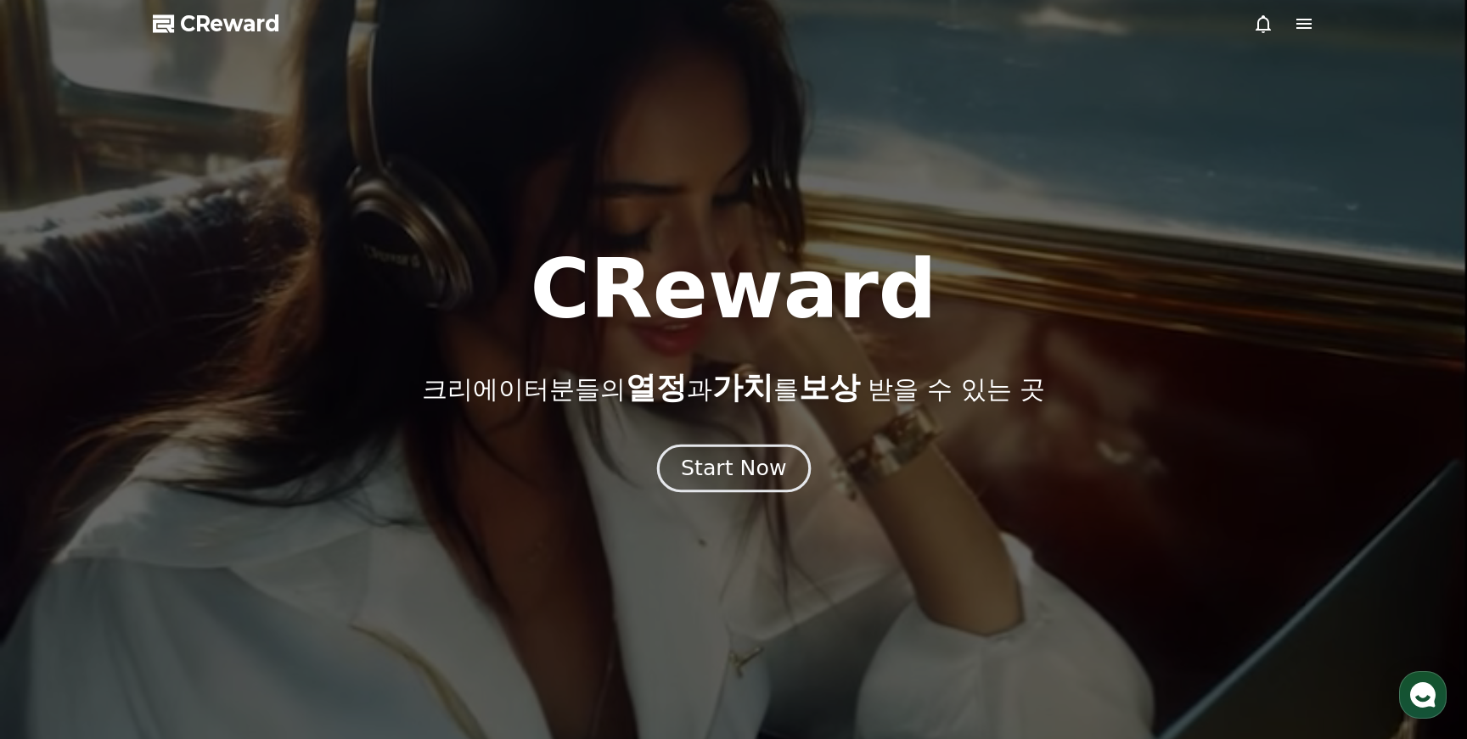
click at [706, 470] on div "Start Now" at bounding box center [733, 468] width 105 height 29
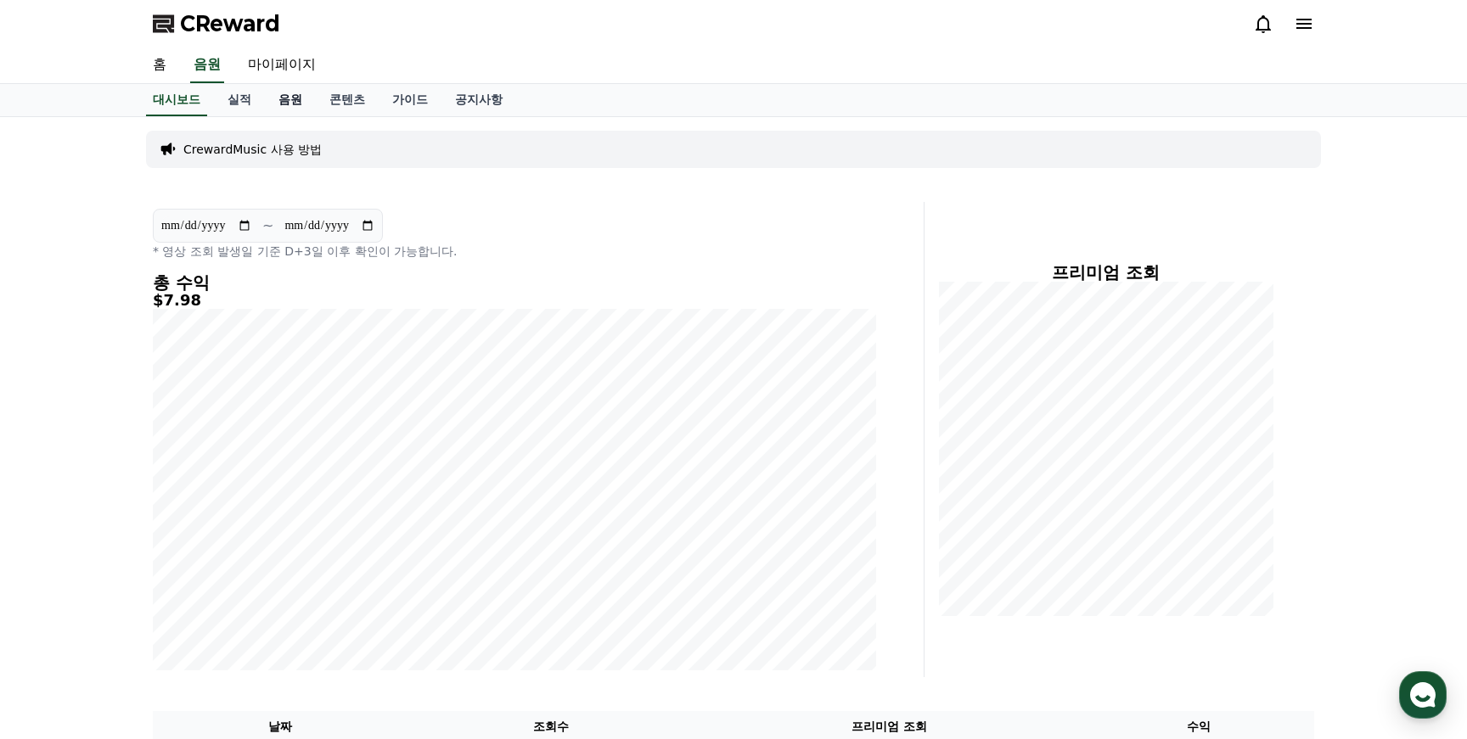
click at [273, 94] on link "음원" at bounding box center [290, 100] width 51 height 32
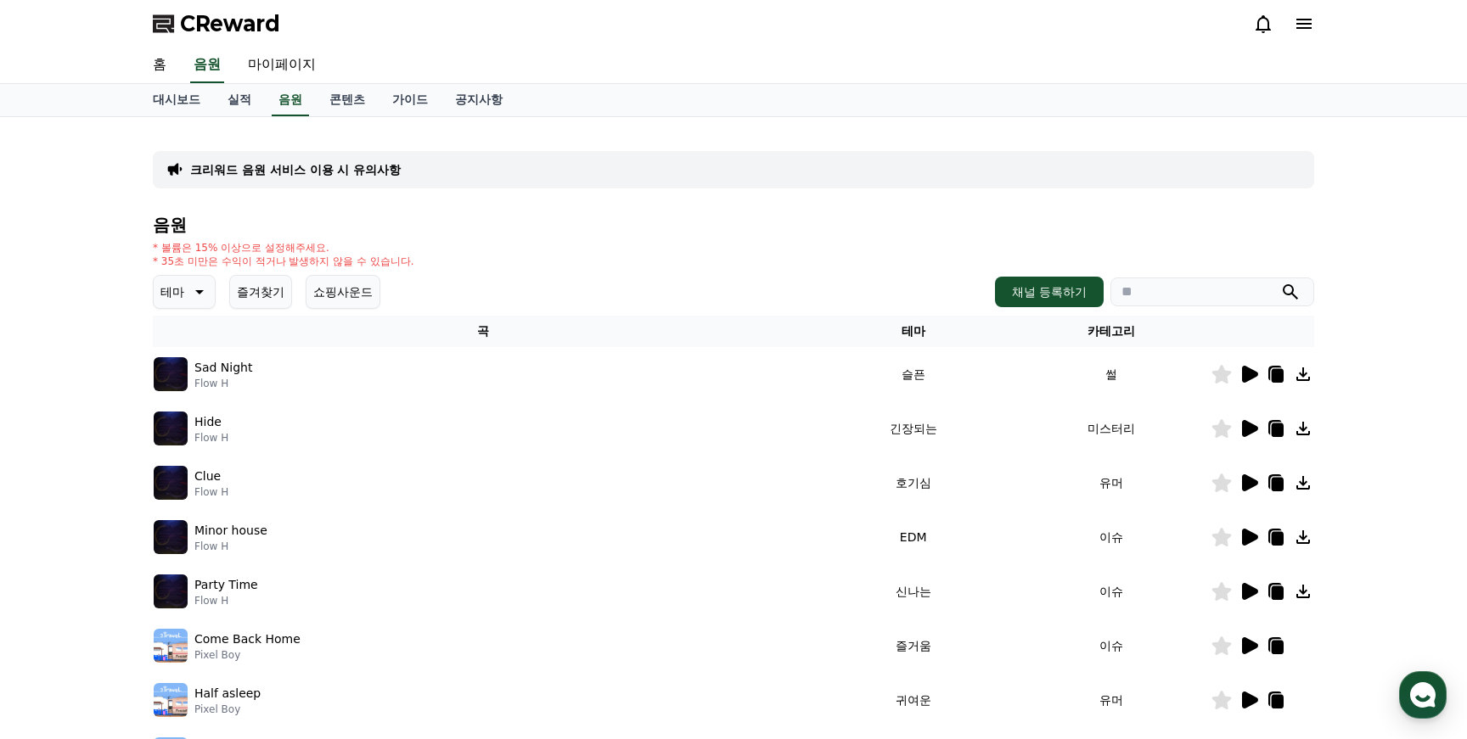
click at [195, 297] on icon at bounding box center [198, 292] width 20 height 20
click at [181, 433] on button "반전" at bounding box center [173, 427] width 37 height 37
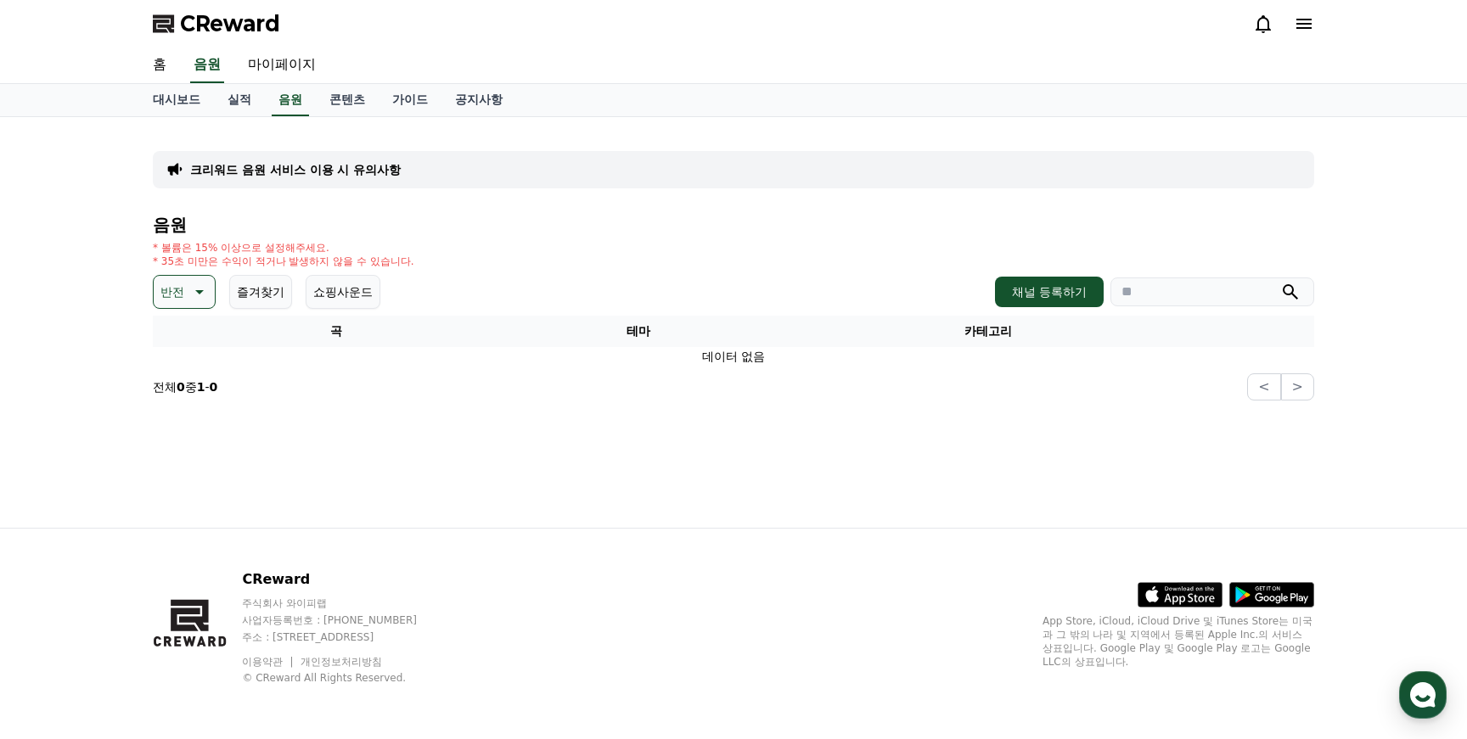
click at [194, 277] on button "반전" at bounding box center [184, 292] width 63 height 34
click at [191, 382] on button "즐거움" at bounding box center [179, 380] width 49 height 37
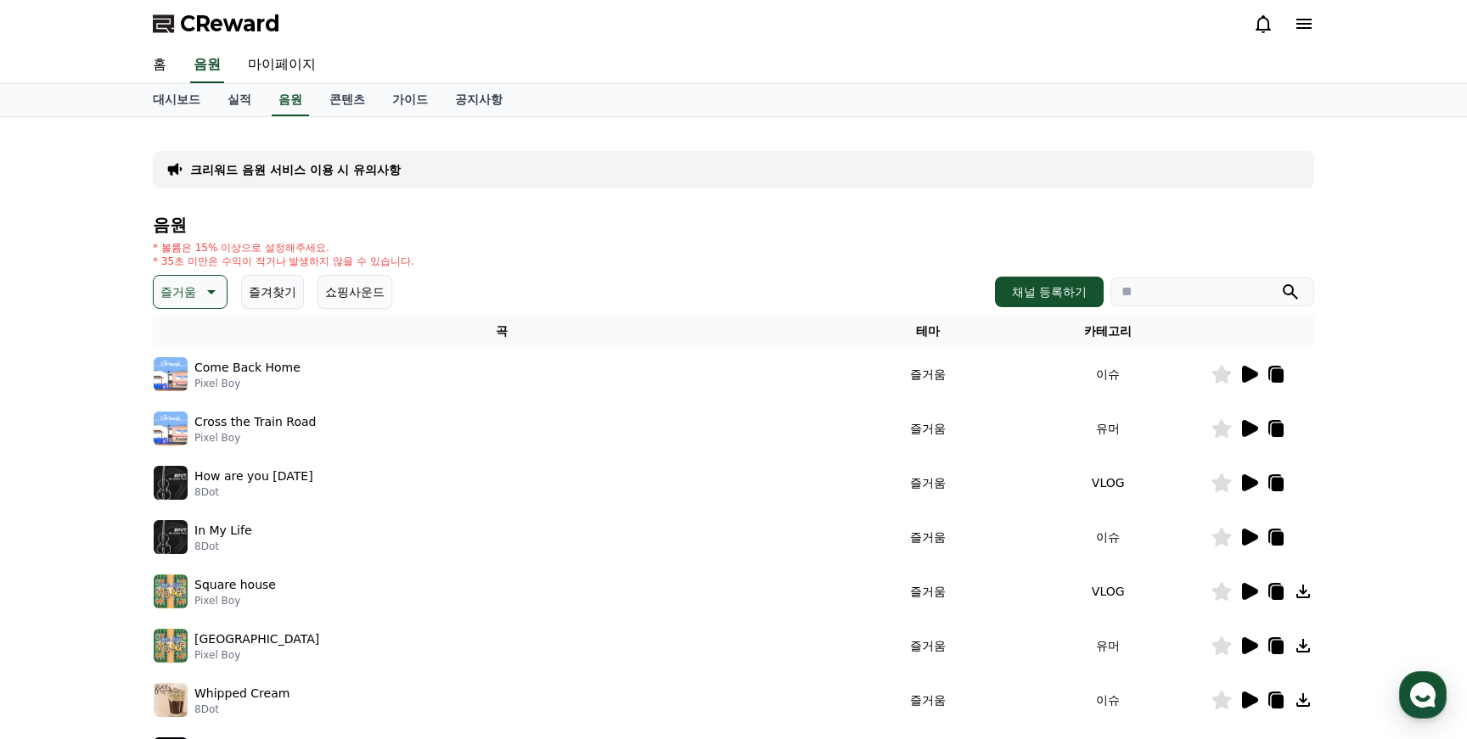
click at [1244, 439] on td at bounding box center [1263, 429] width 104 height 54
click at [1254, 487] on icon at bounding box center [1249, 483] width 20 height 20
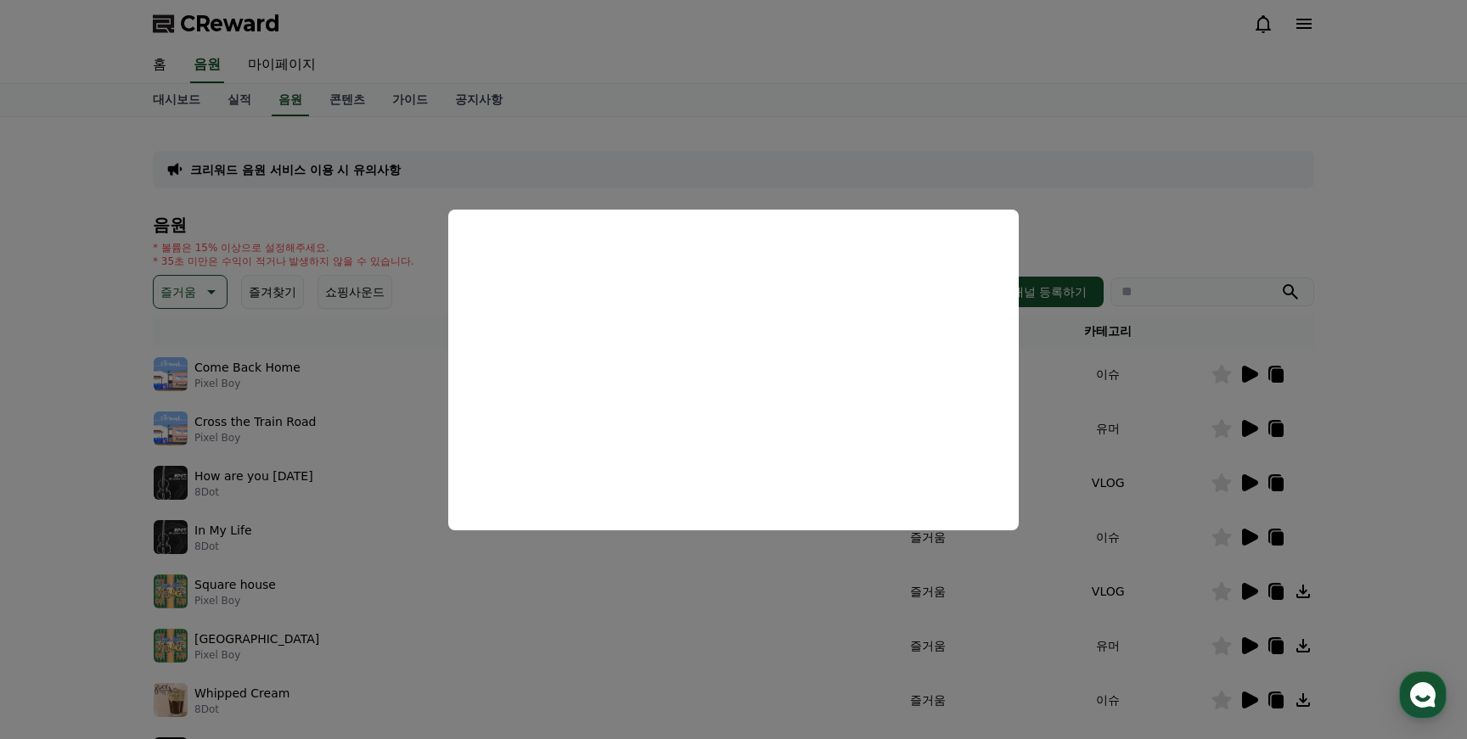
click at [1160, 351] on button "close modal" at bounding box center [733, 369] width 1467 height 739
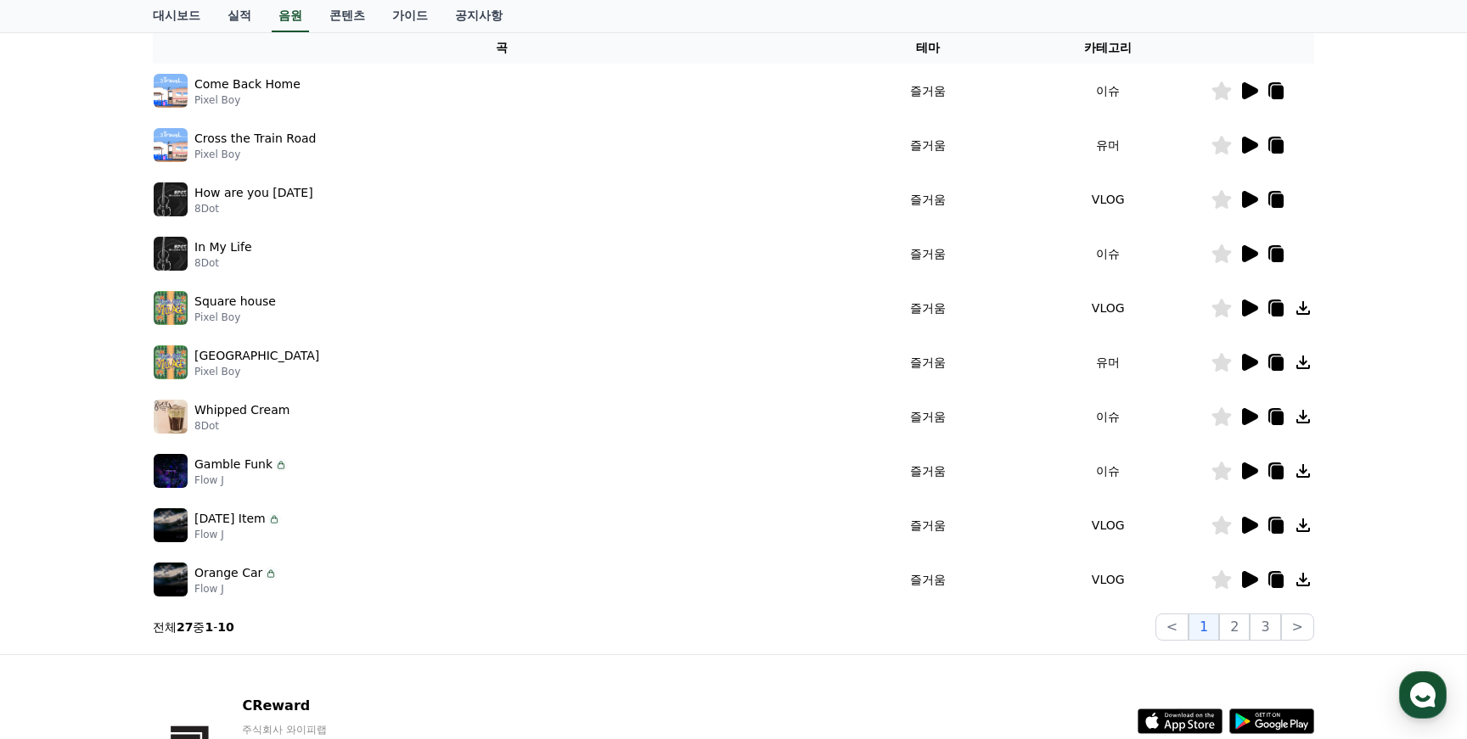
scroll to position [284, 0]
click at [1250, 579] on icon at bounding box center [1250, 578] width 16 height 17
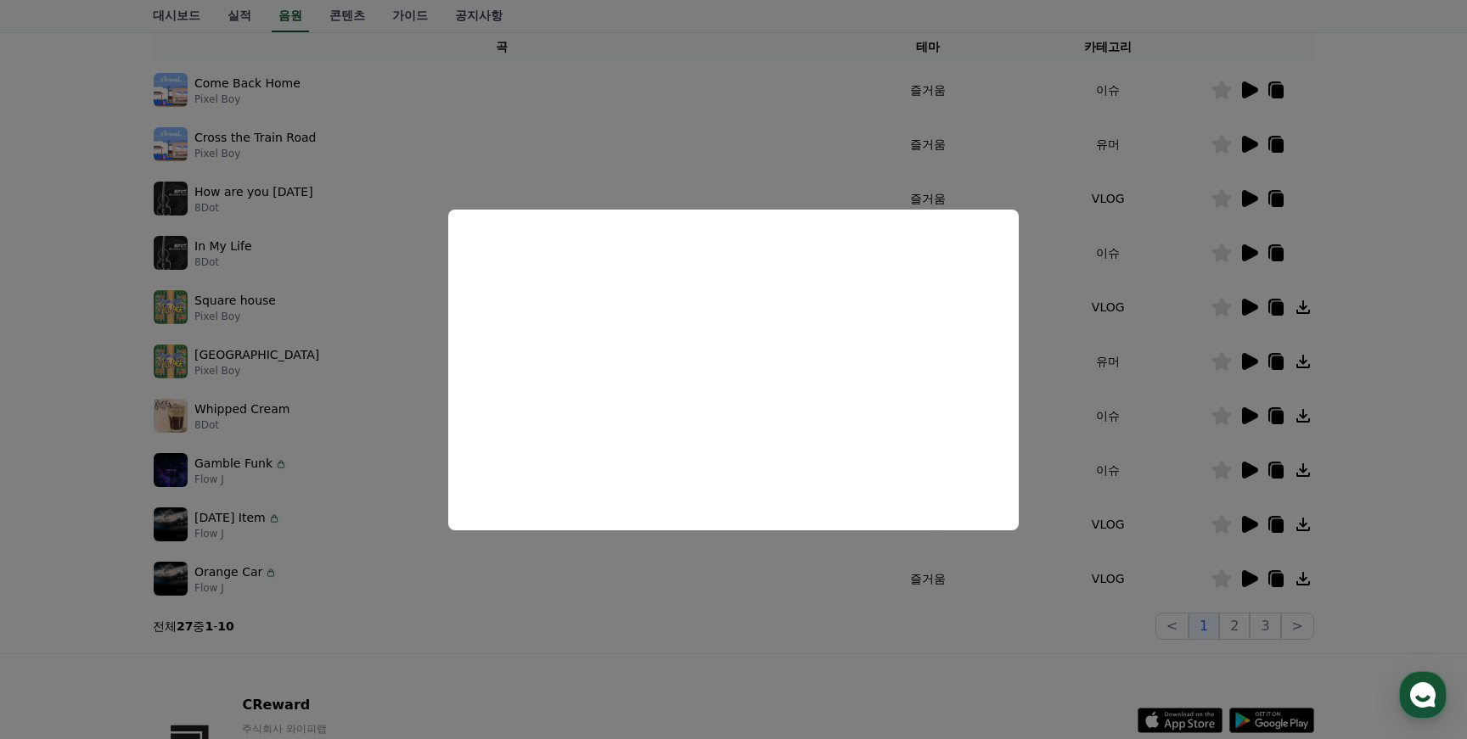
click at [912, 706] on button "close modal" at bounding box center [733, 369] width 1467 height 739
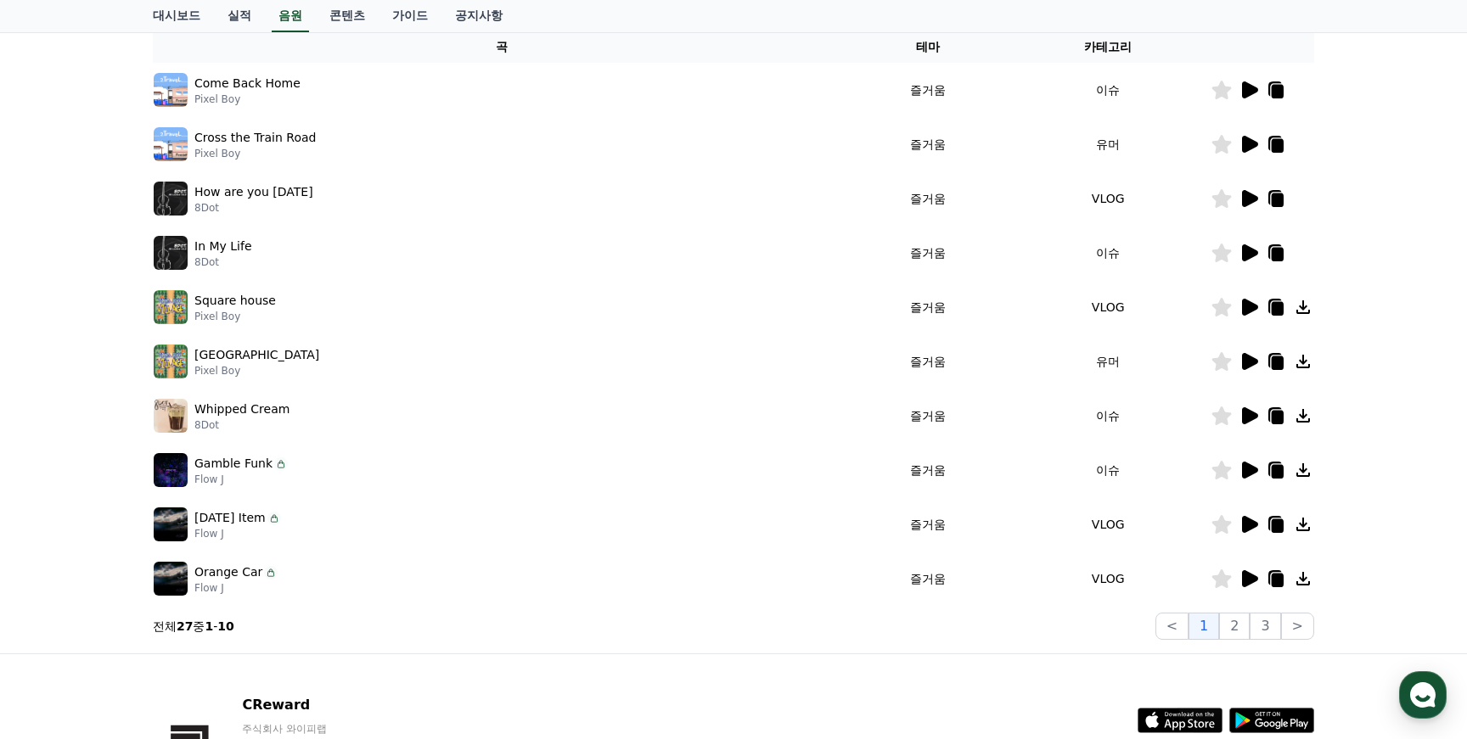
click at [1248, 307] on icon at bounding box center [1250, 307] width 16 height 17
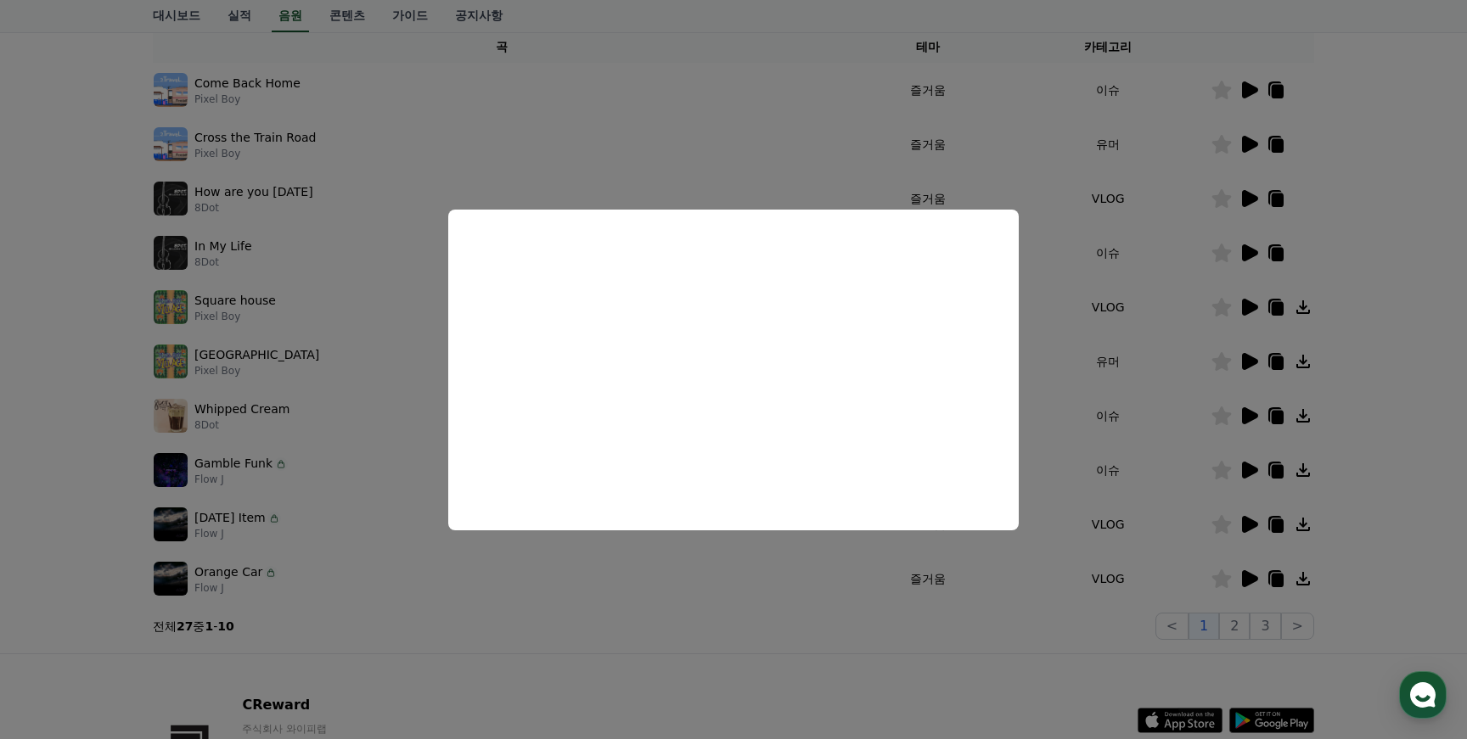
click at [634, 570] on button "close modal" at bounding box center [733, 369] width 1467 height 739
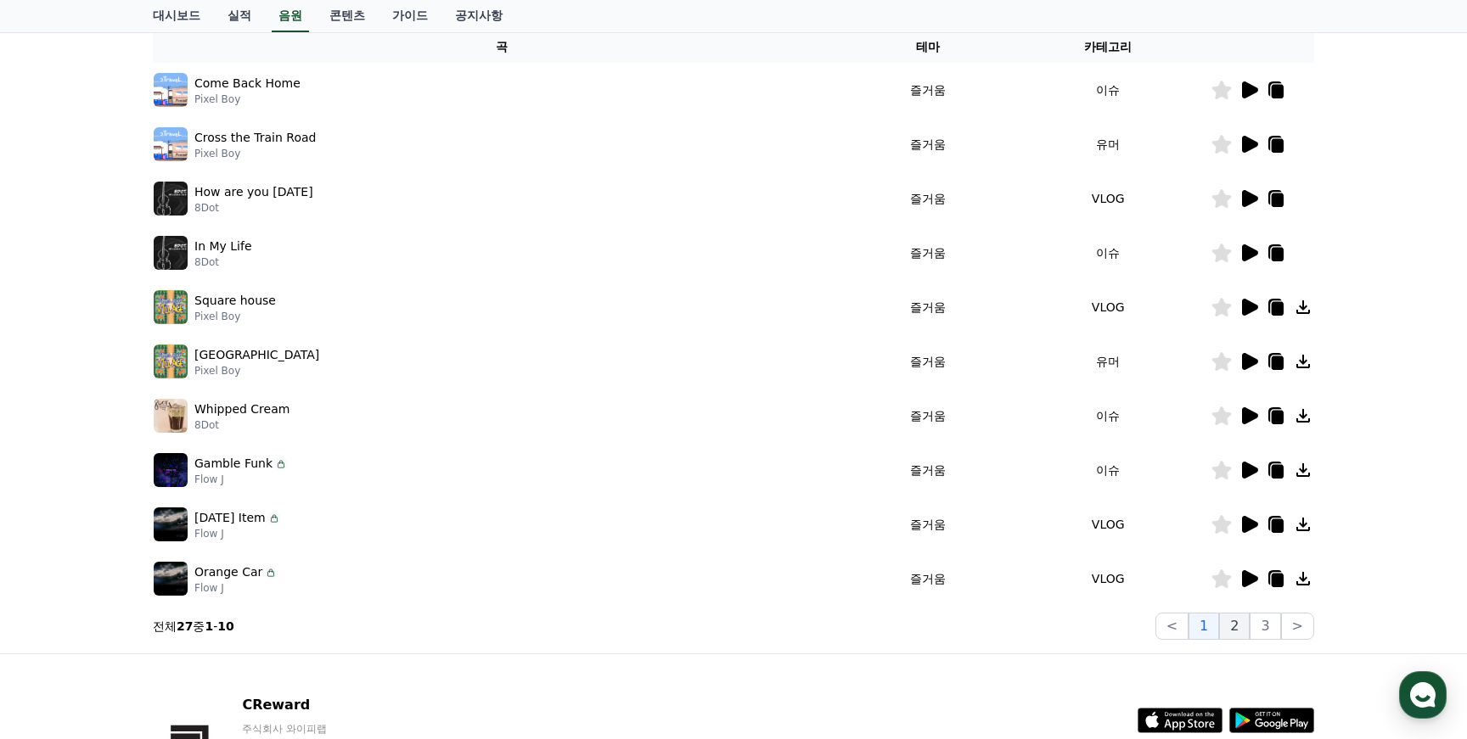
click at [1244, 629] on button "2" at bounding box center [1234, 626] width 31 height 27
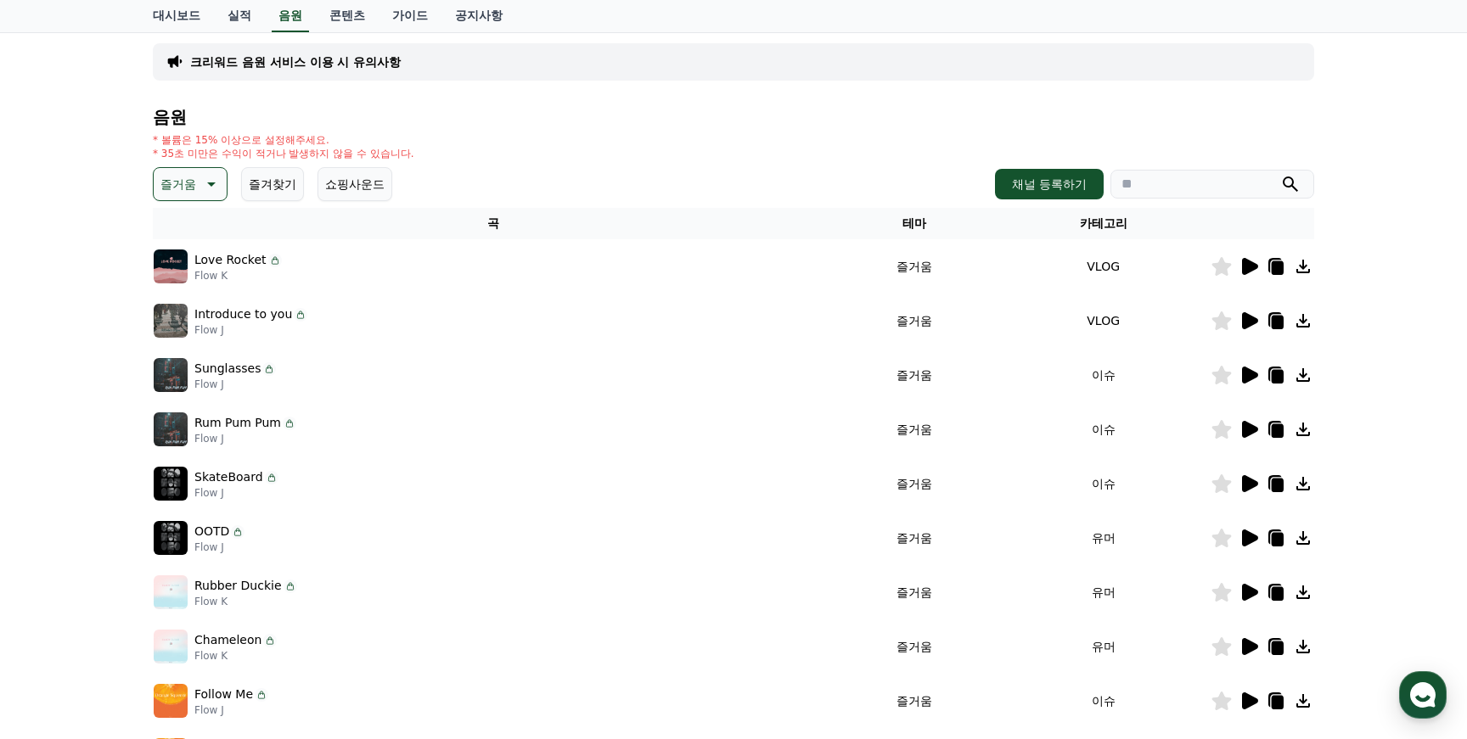
scroll to position [102, 0]
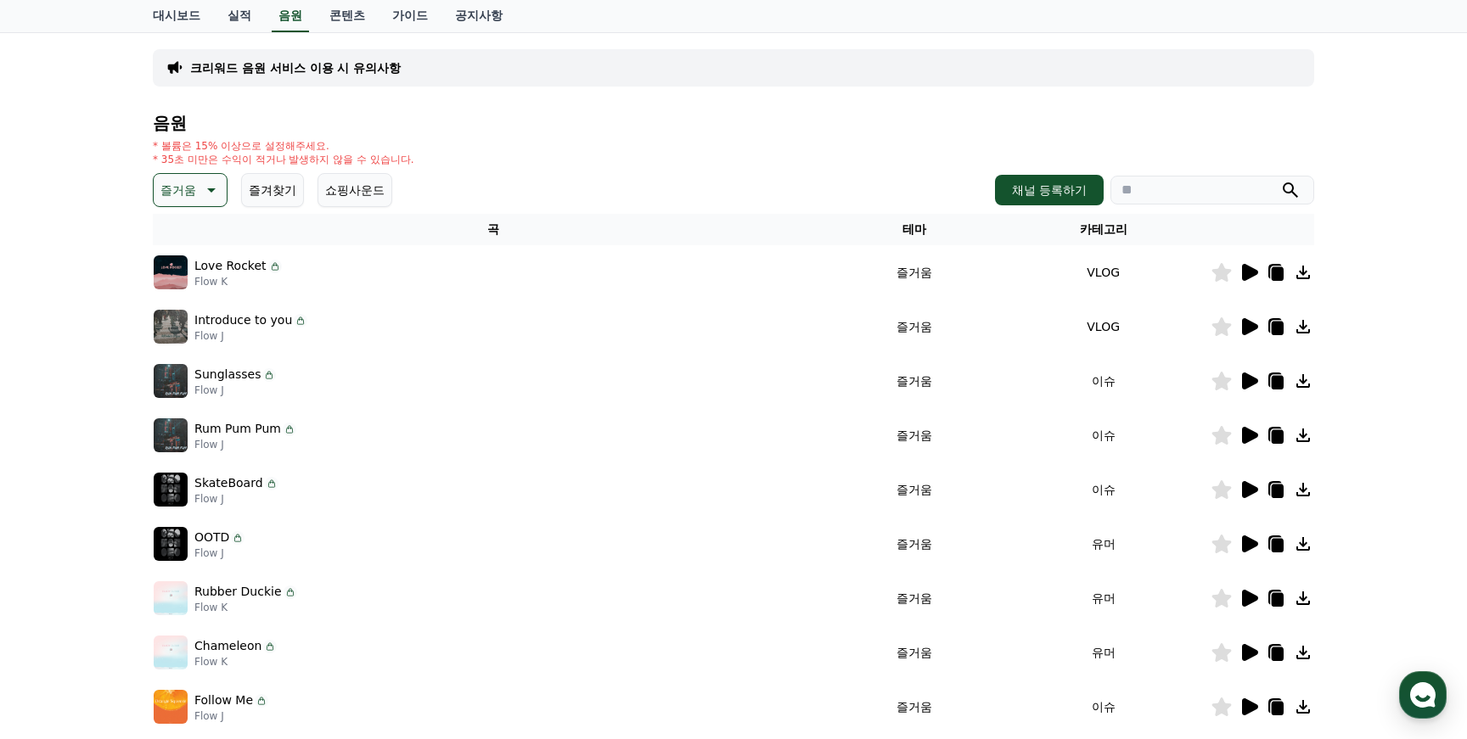
click at [191, 183] on button "즐거움" at bounding box center [190, 190] width 75 height 34
click at [187, 343] on button "잔잔한" at bounding box center [179, 341] width 49 height 37
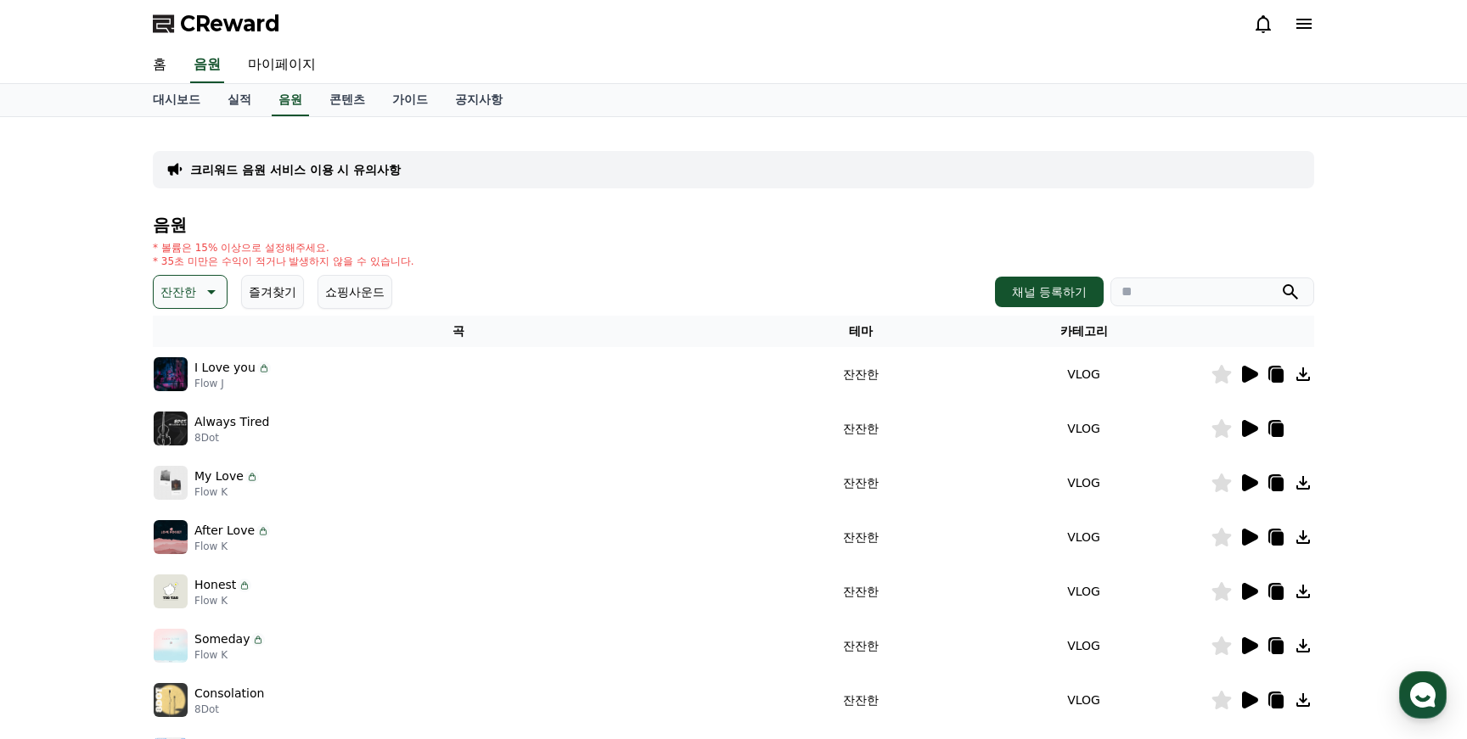
click at [1253, 382] on icon at bounding box center [1249, 374] width 20 height 20
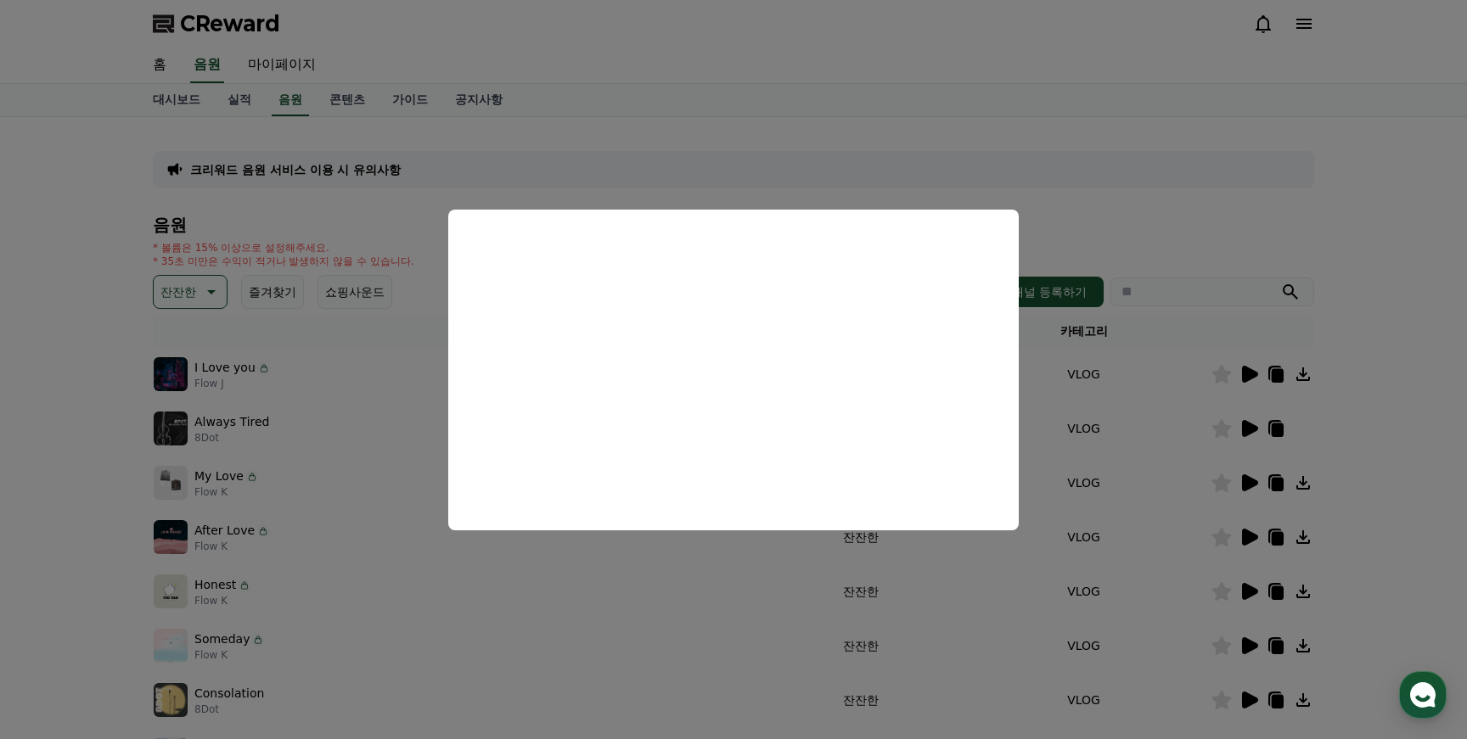
click at [798, 595] on button "close modal" at bounding box center [733, 369] width 1467 height 739
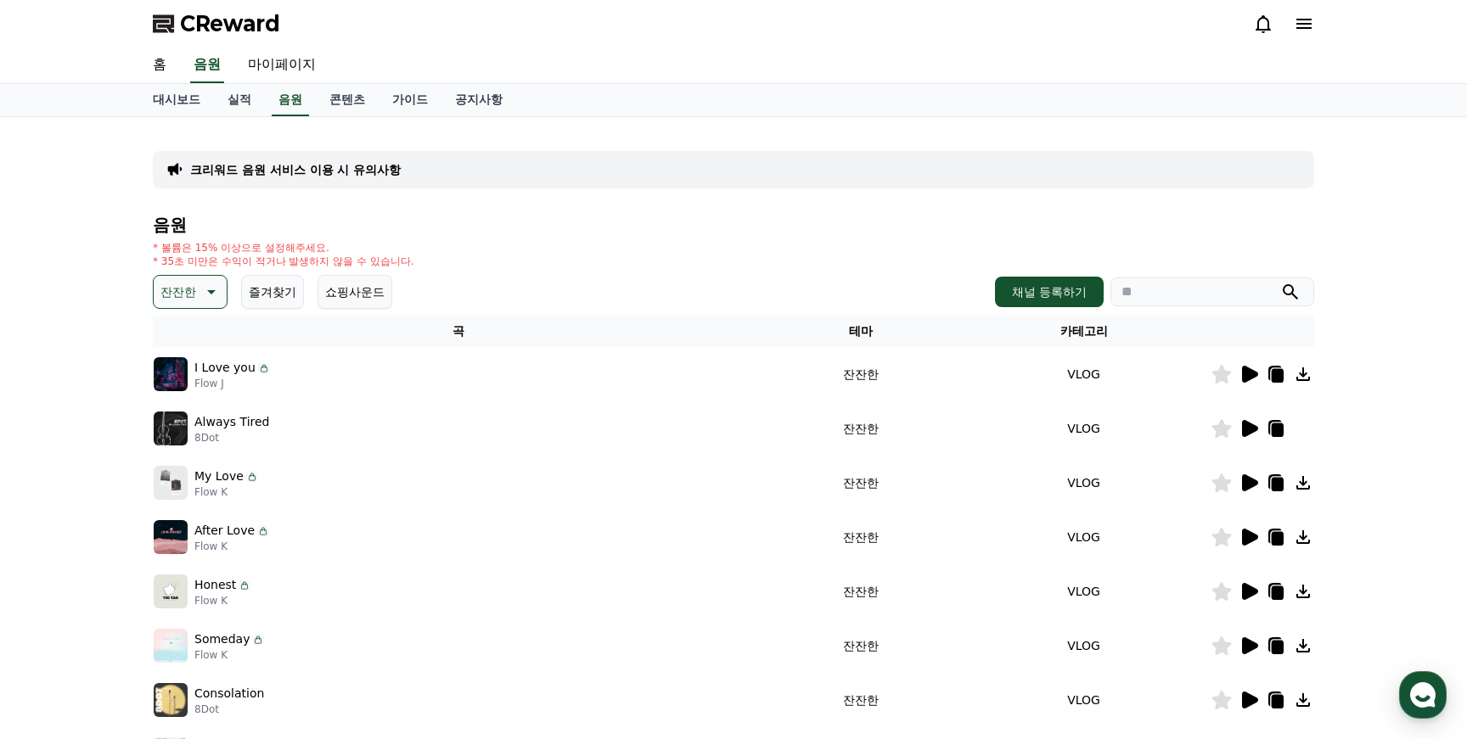
click at [1245, 592] on icon at bounding box center [1250, 591] width 16 height 17
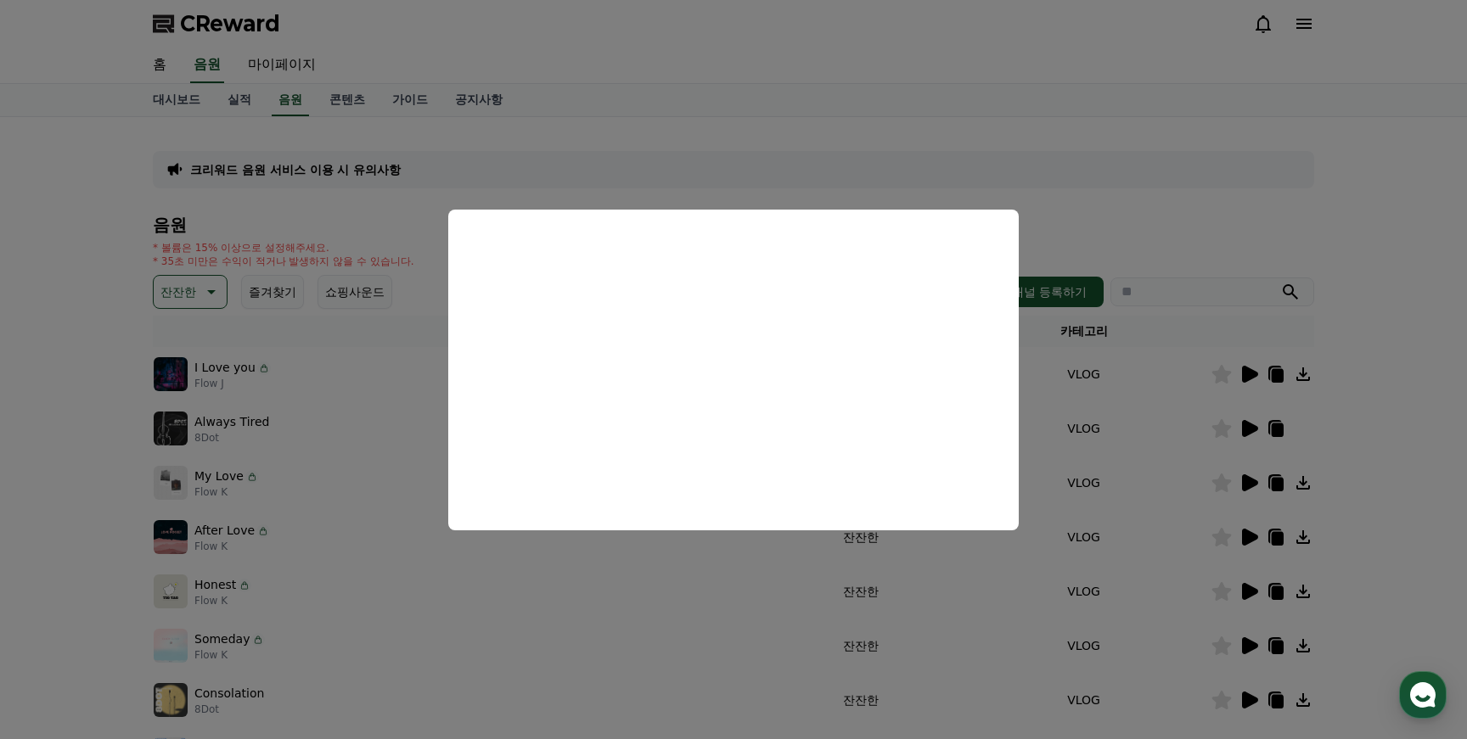
click at [924, 585] on button "close modal" at bounding box center [733, 369] width 1467 height 739
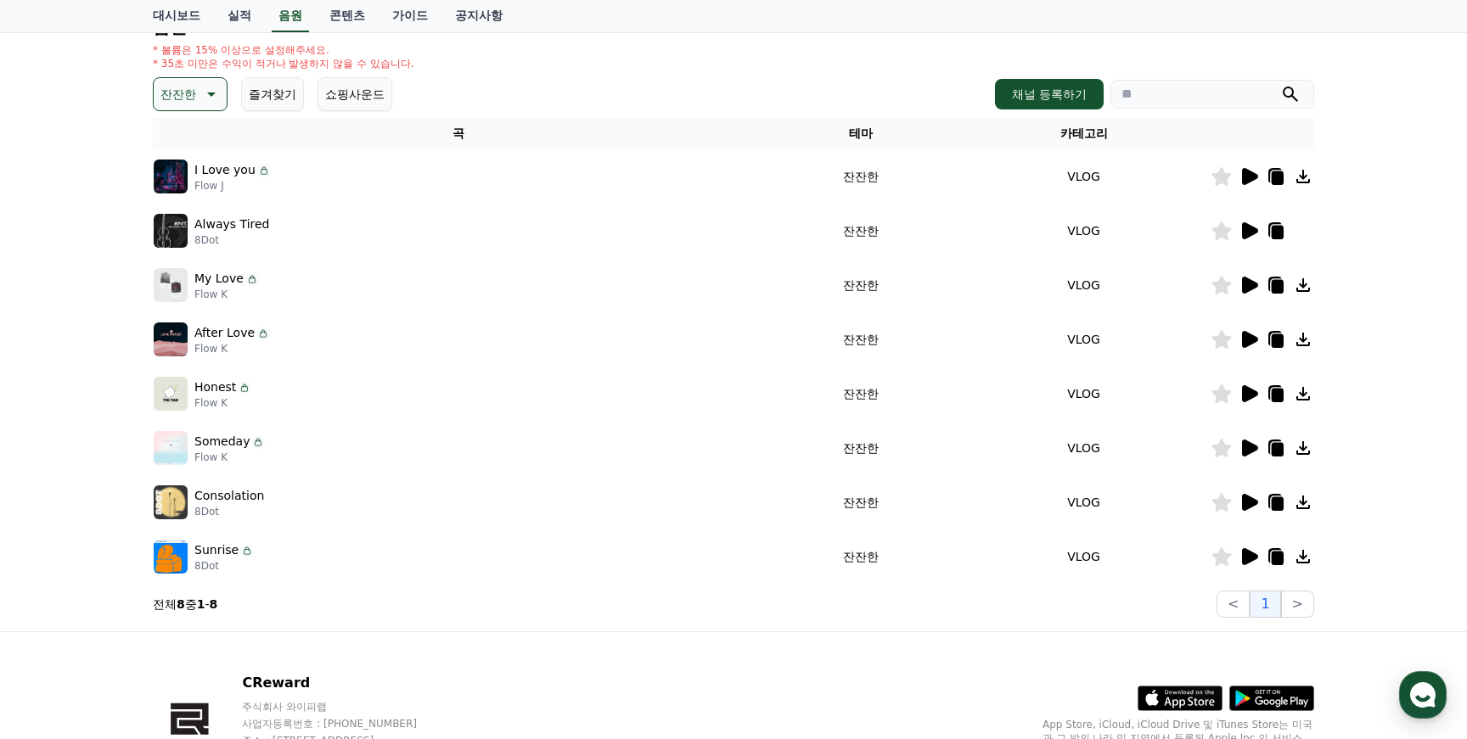
scroll to position [199, 0]
click at [1253, 560] on icon at bounding box center [1249, 556] width 20 height 20
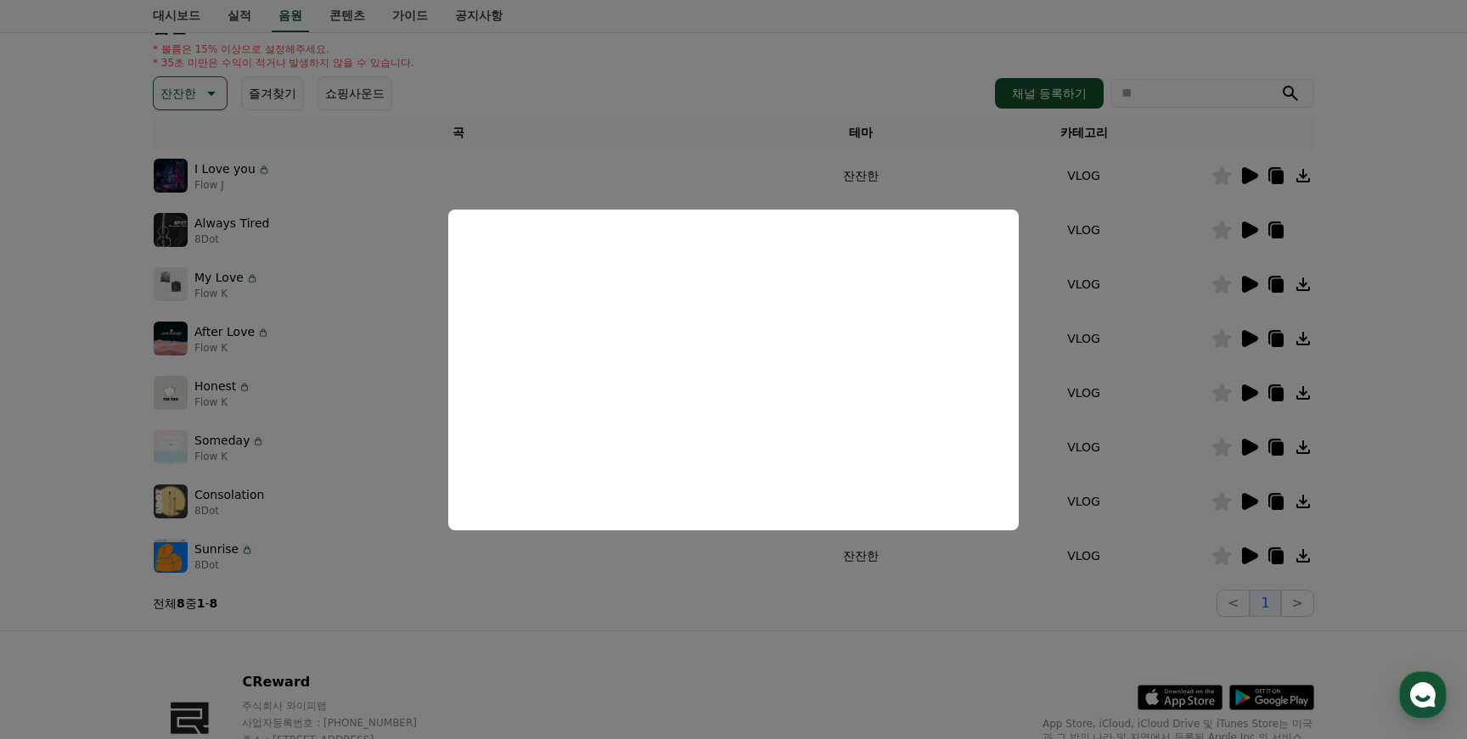
click at [672, 621] on button "close modal" at bounding box center [733, 369] width 1467 height 739
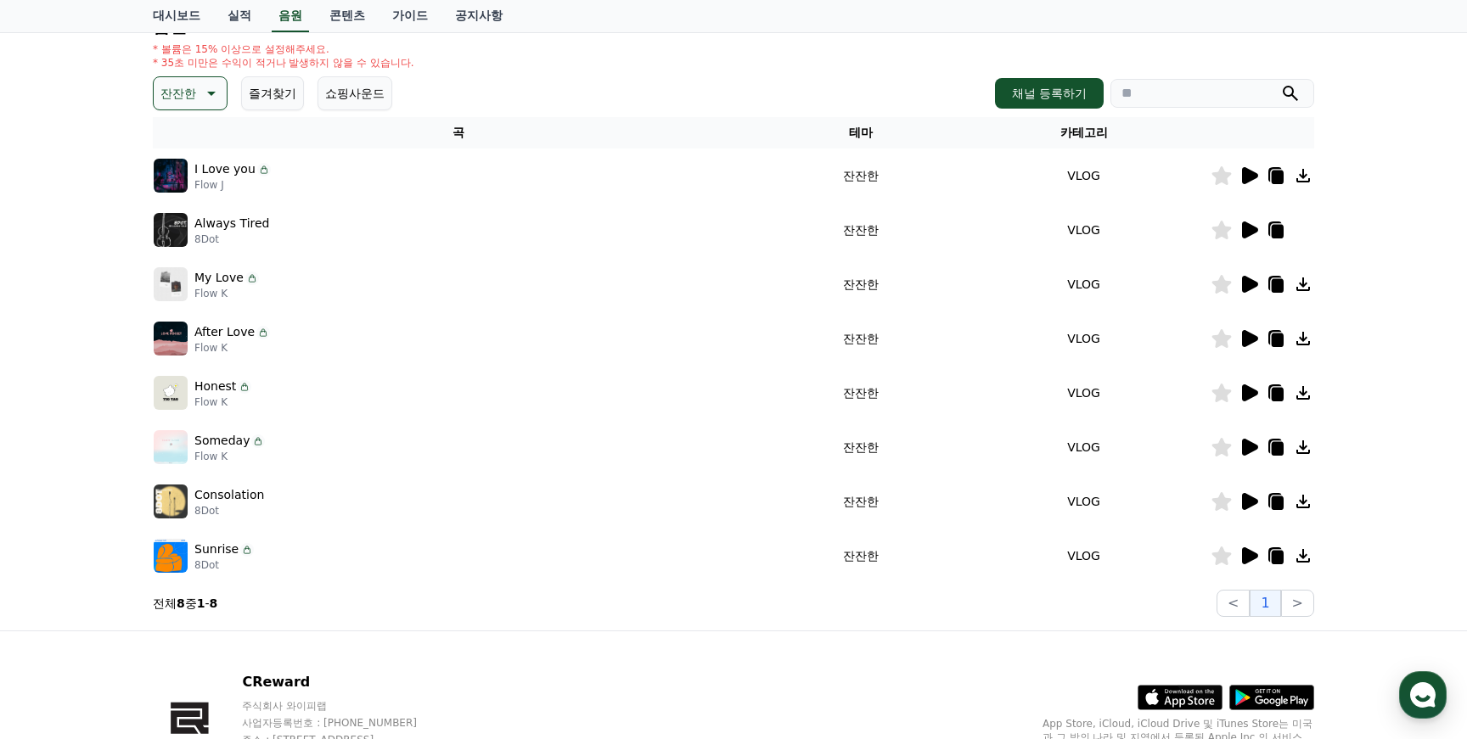
click at [1251, 502] on icon at bounding box center [1250, 501] width 16 height 17
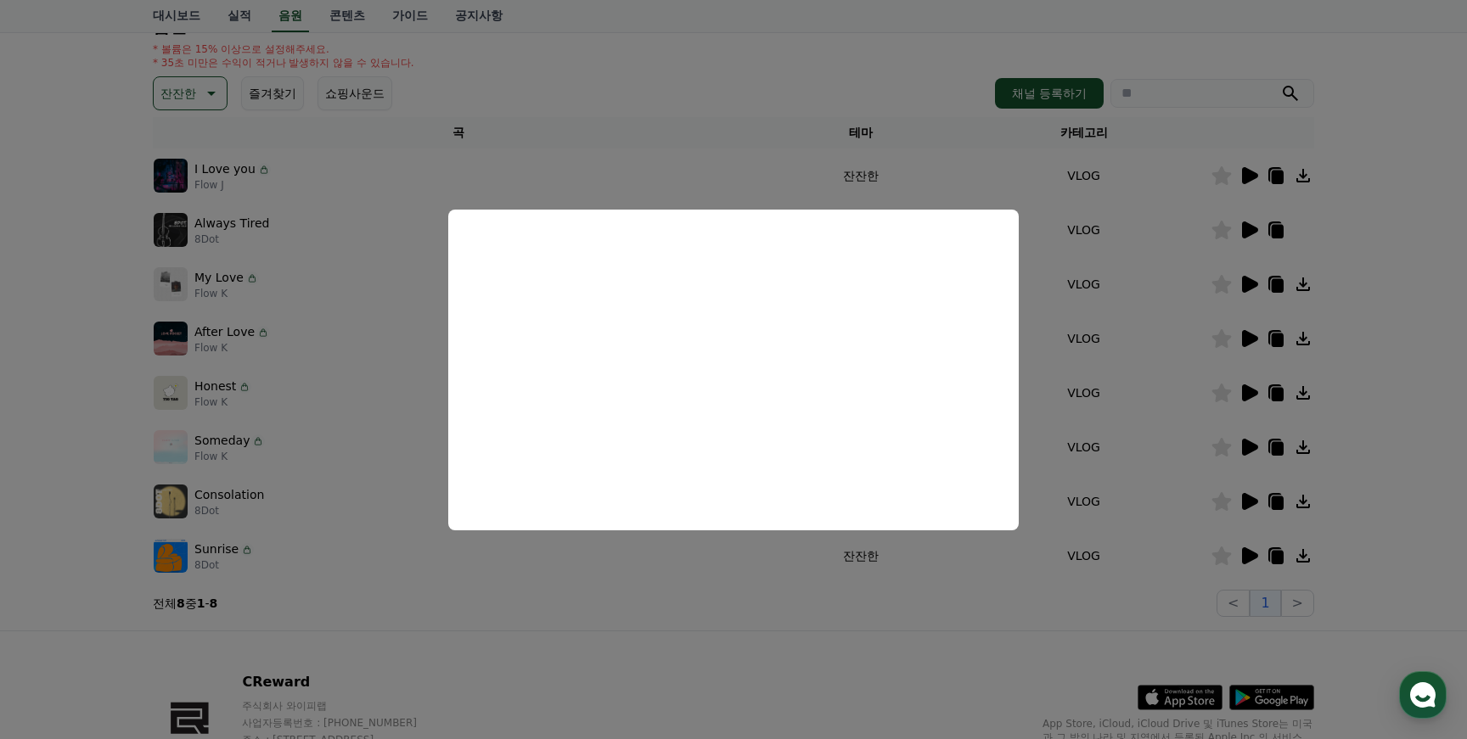
click at [698, 556] on button "close modal" at bounding box center [733, 369] width 1467 height 739
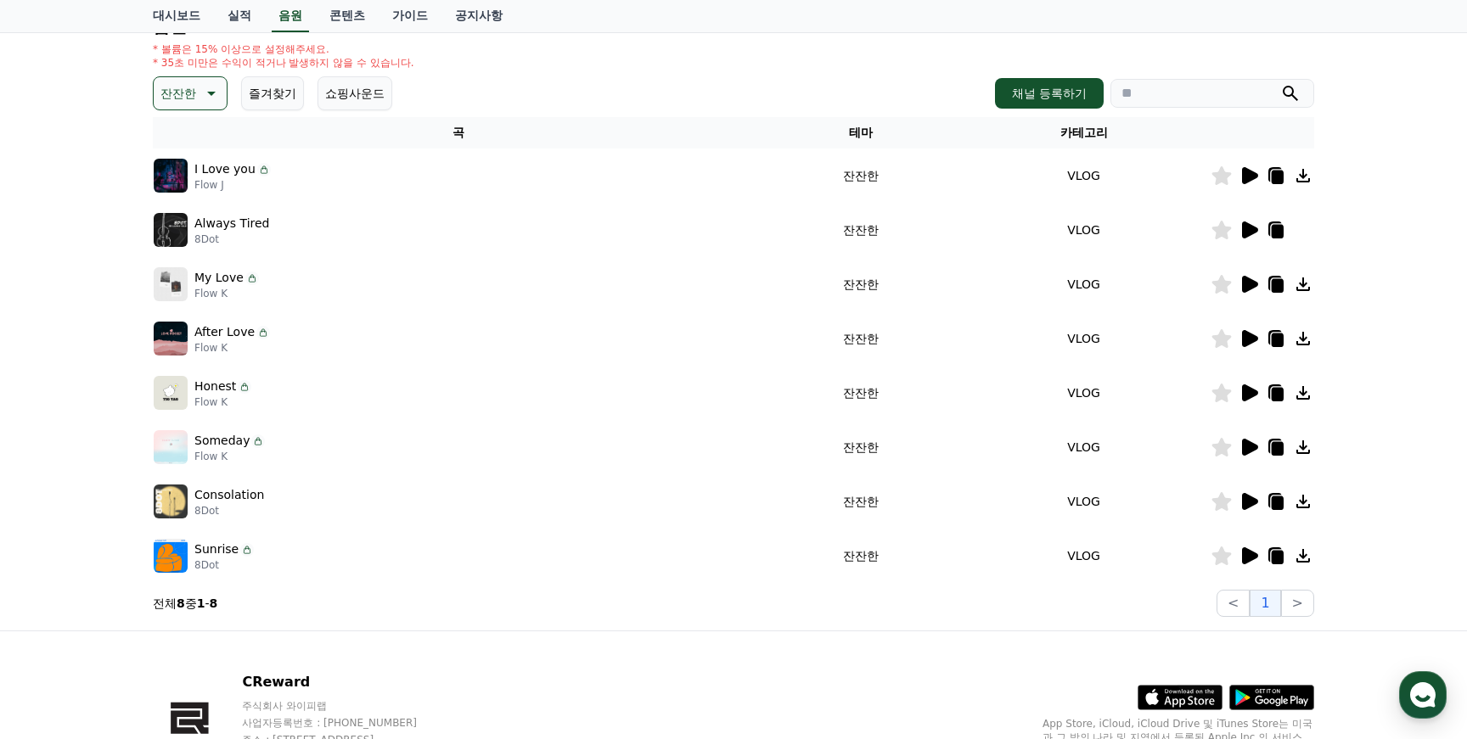
click at [211, 94] on icon at bounding box center [209, 93] width 20 height 20
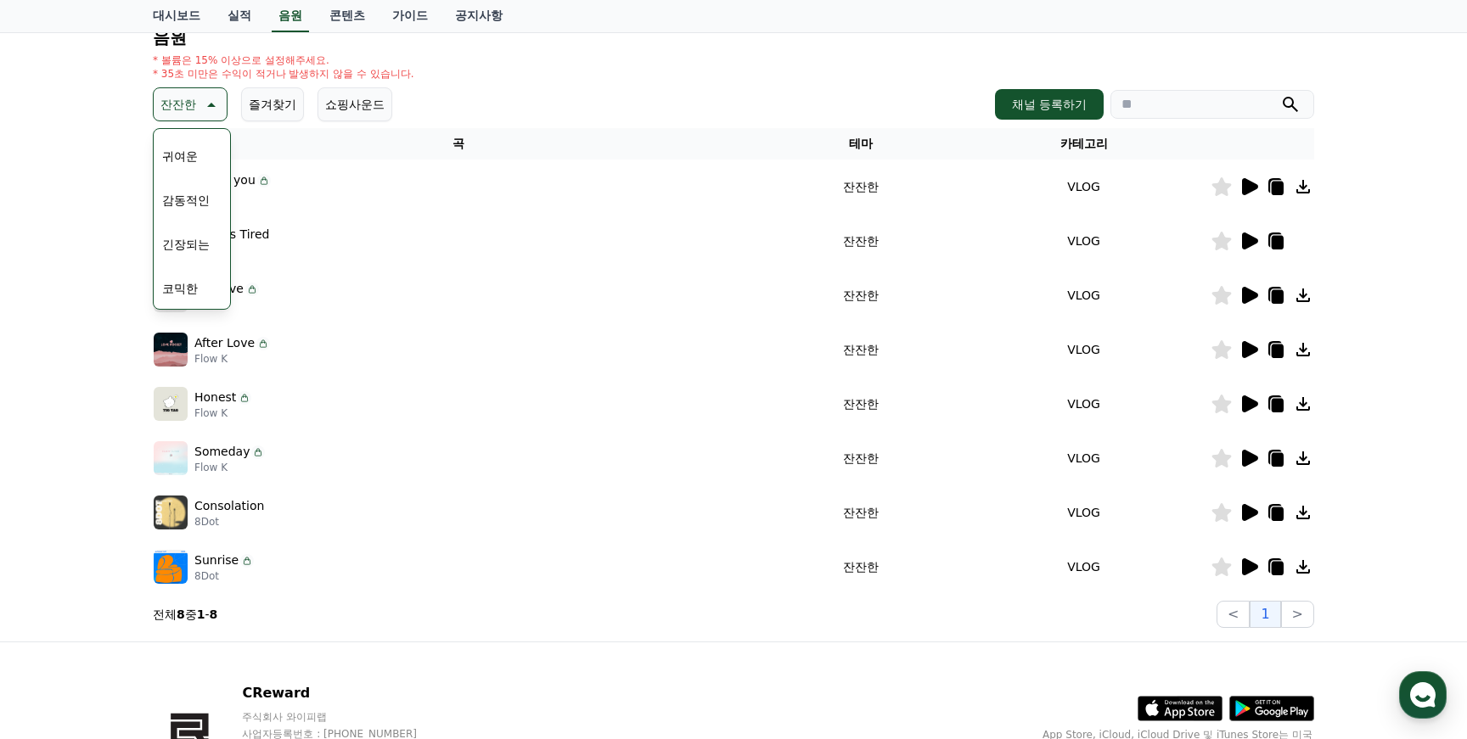
scroll to position [184, 0]
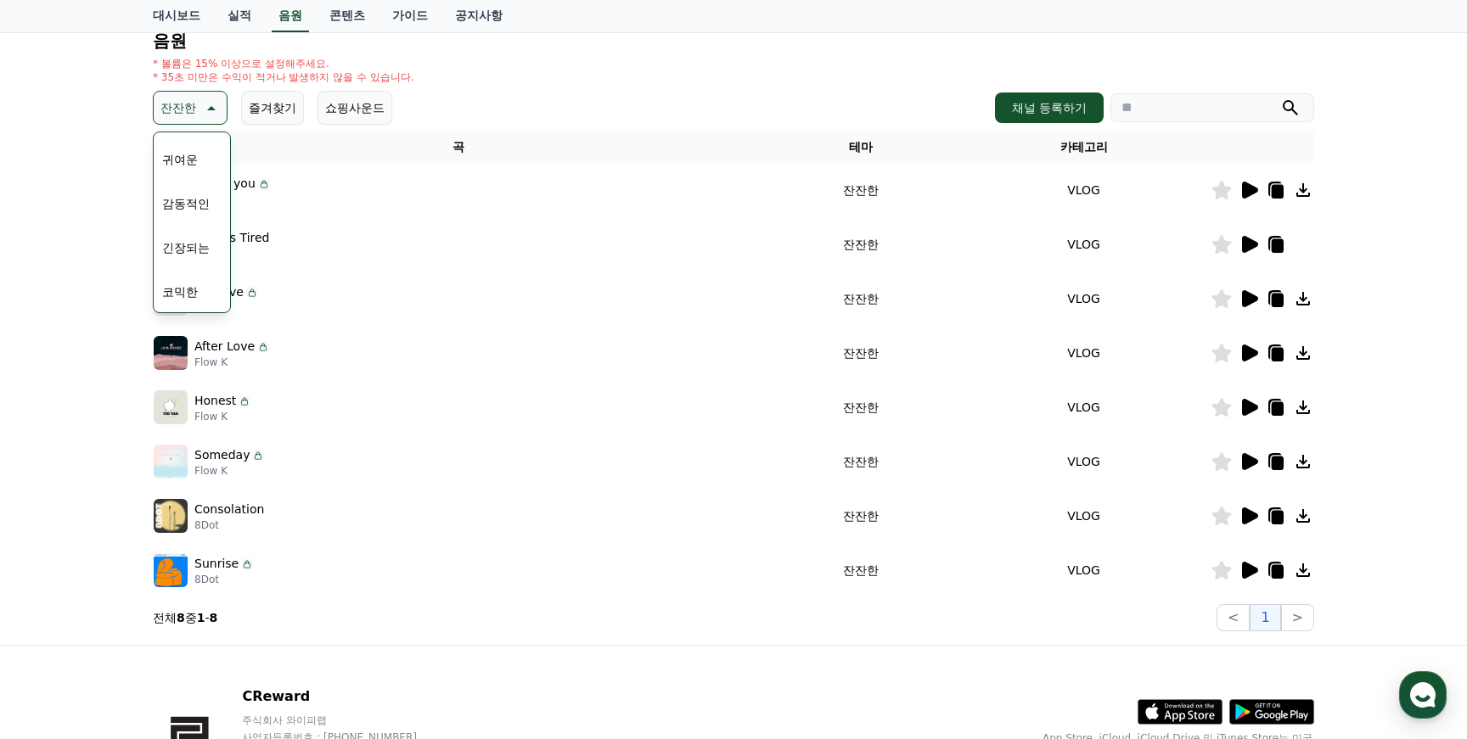
click at [184, 198] on button "감동적인" at bounding box center [185, 203] width 61 height 37
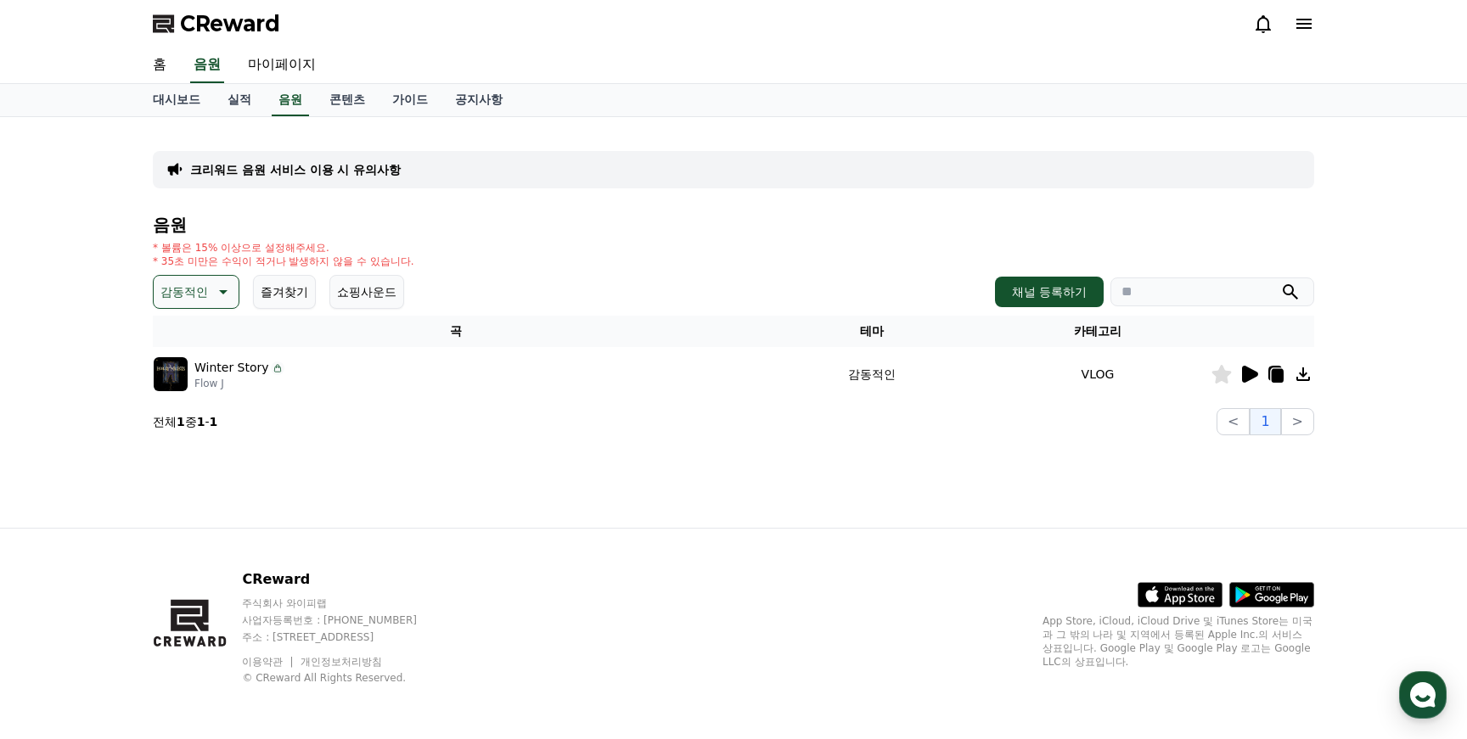
click at [194, 298] on p "감동적인" at bounding box center [184, 292] width 48 height 24
click at [201, 383] on button "환상적인" at bounding box center [185, 380] width 61 height 37
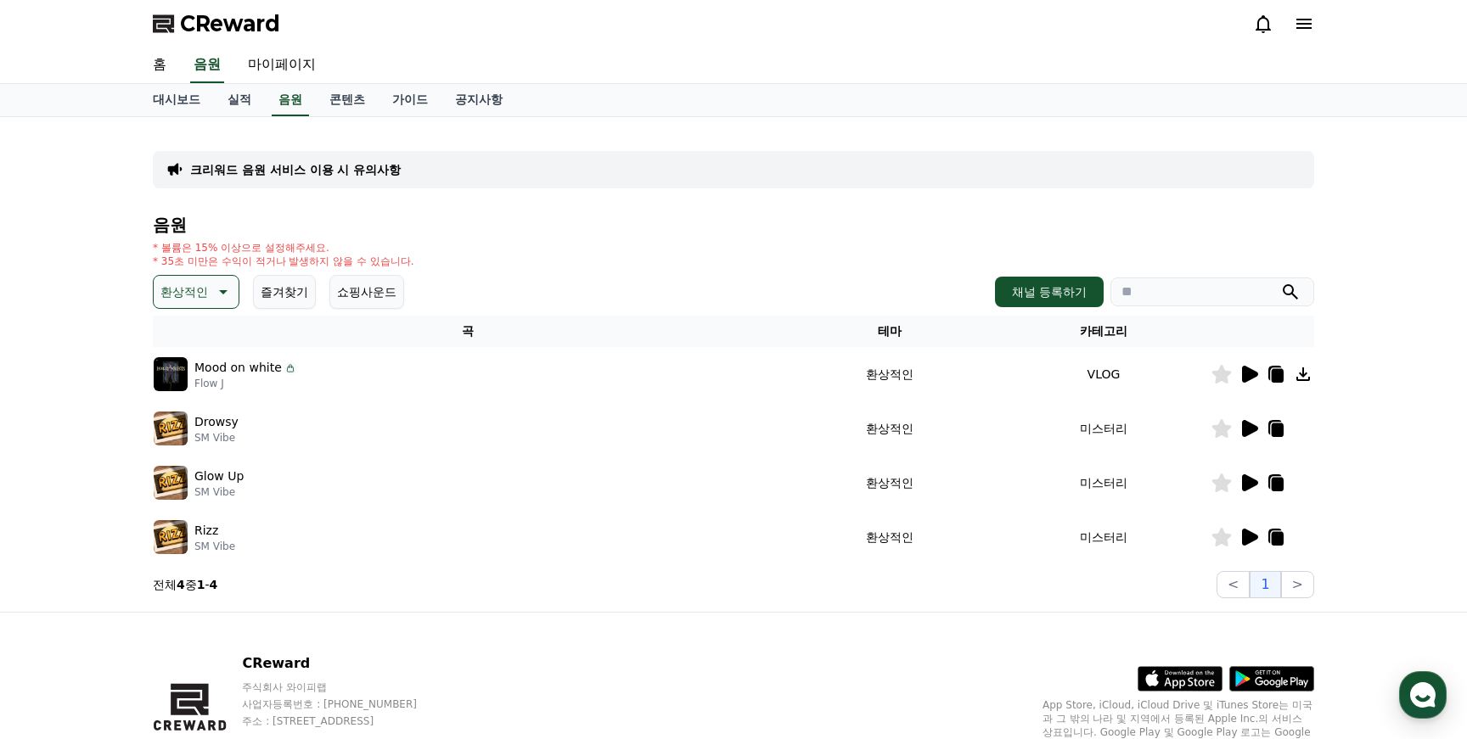
click at [1250, 384] on icon at bounding box center [1249, 374] width 20 height 20
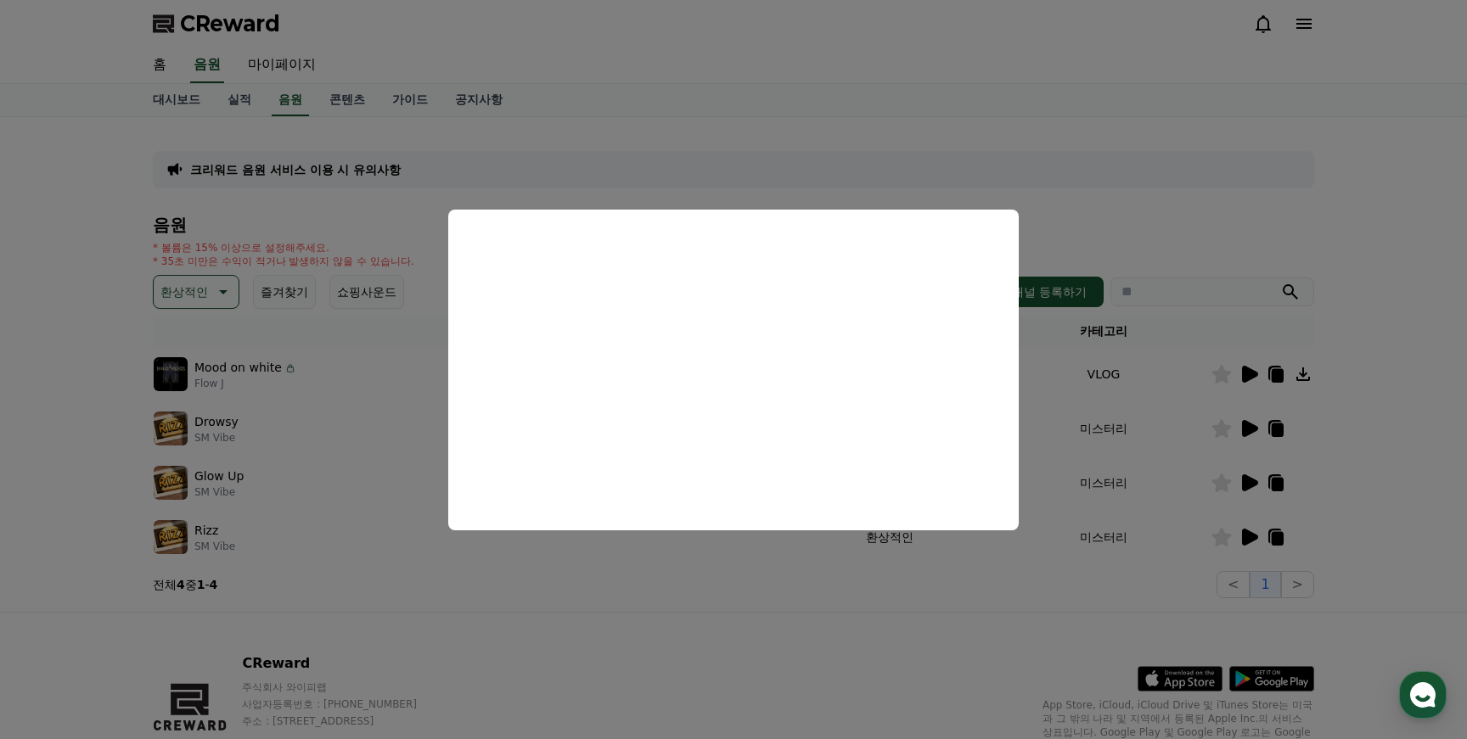
click at [761, 627] on button "close modal" at bounding box center [733, 369] width 1467 height 739
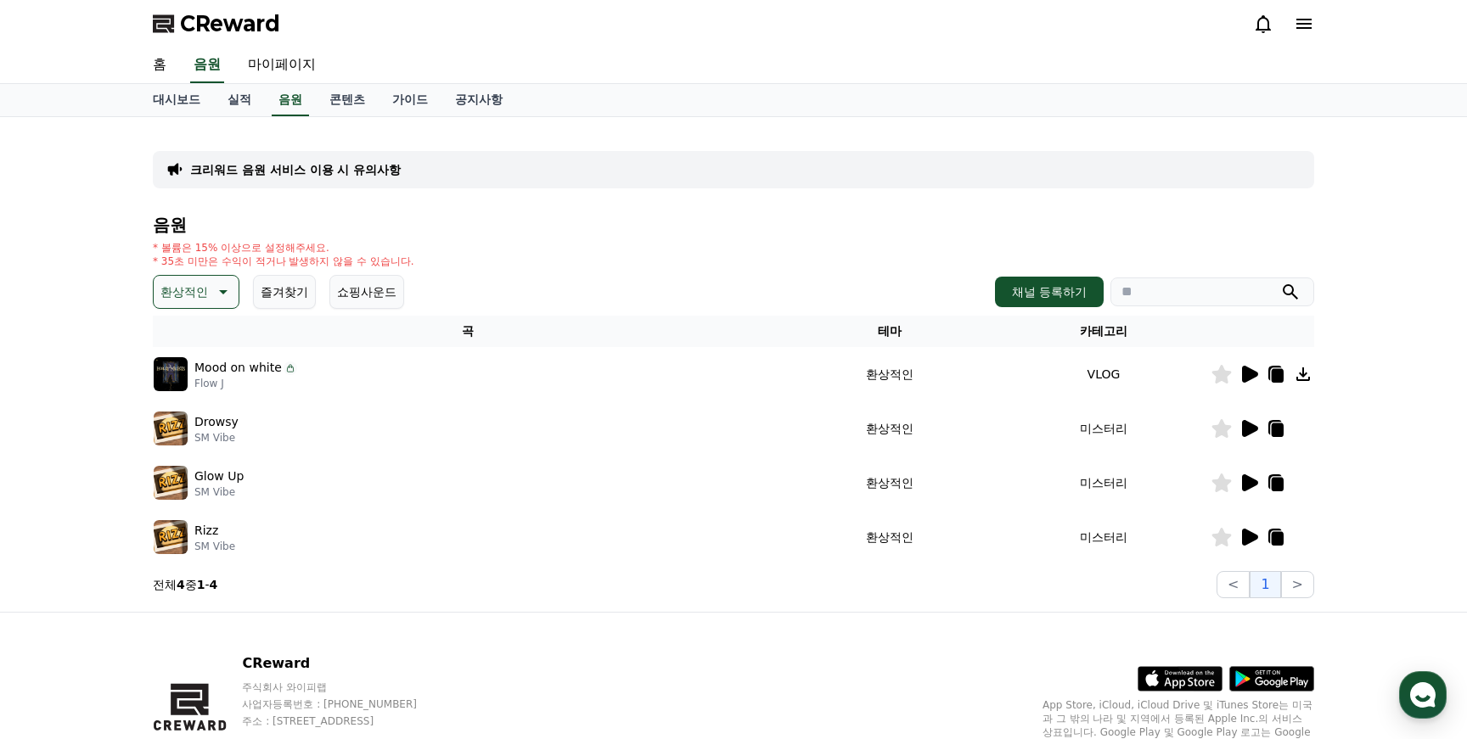
click at [1252, 429] on icon at bounding box center [1250, 428] width 16 height 17
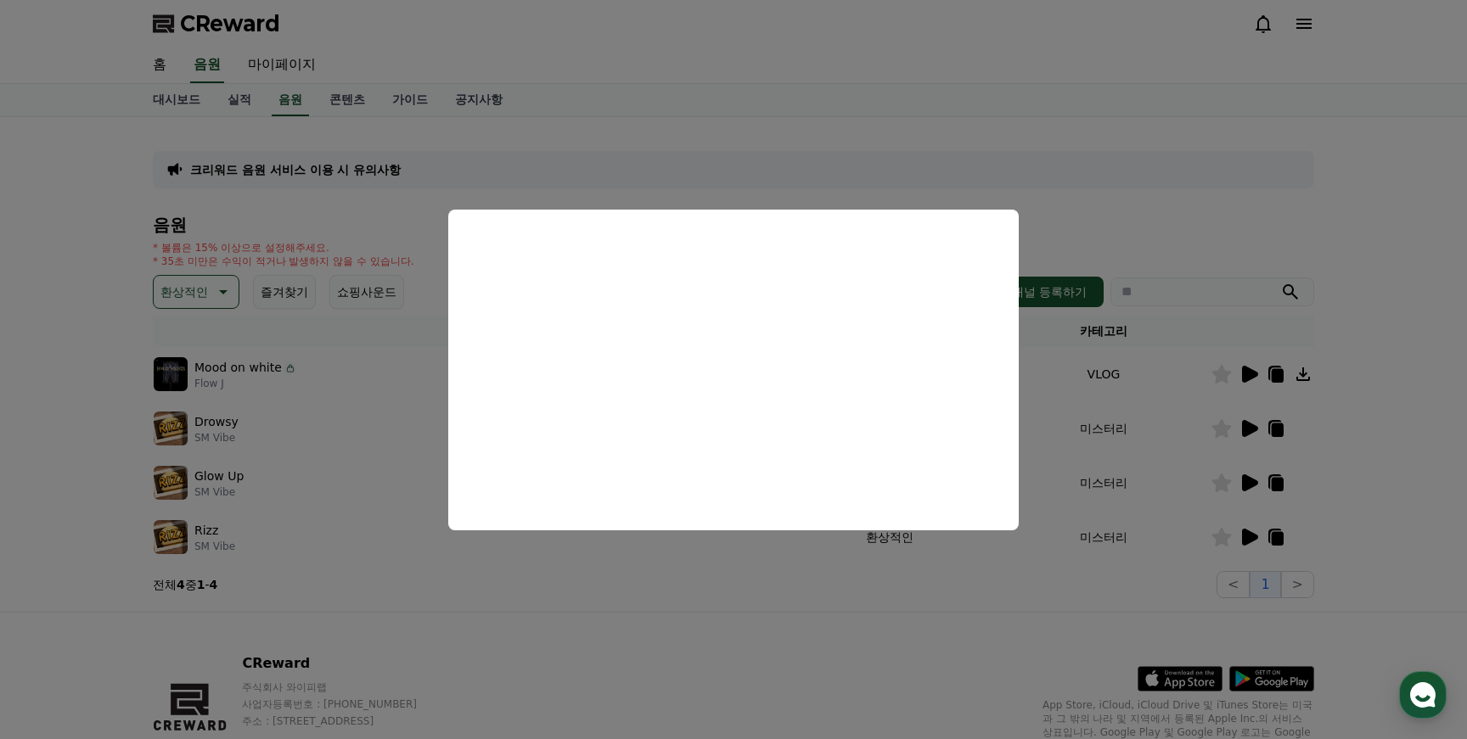
click at [874, 661] on button "close modal" at bounding box center [733, 369] width 1467 height 739
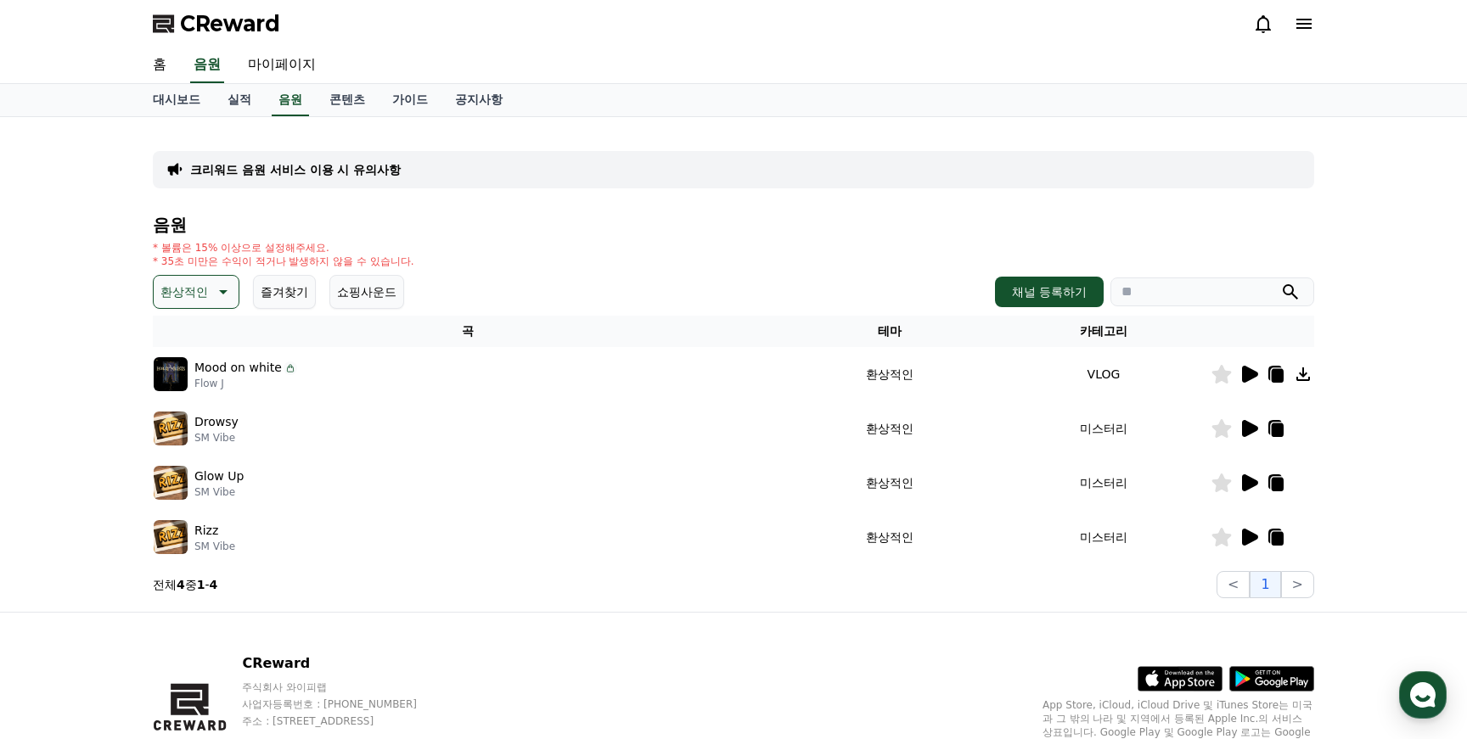
click at [1246, 483] on icon at bounding box center [1250, 483] width 16 height 17
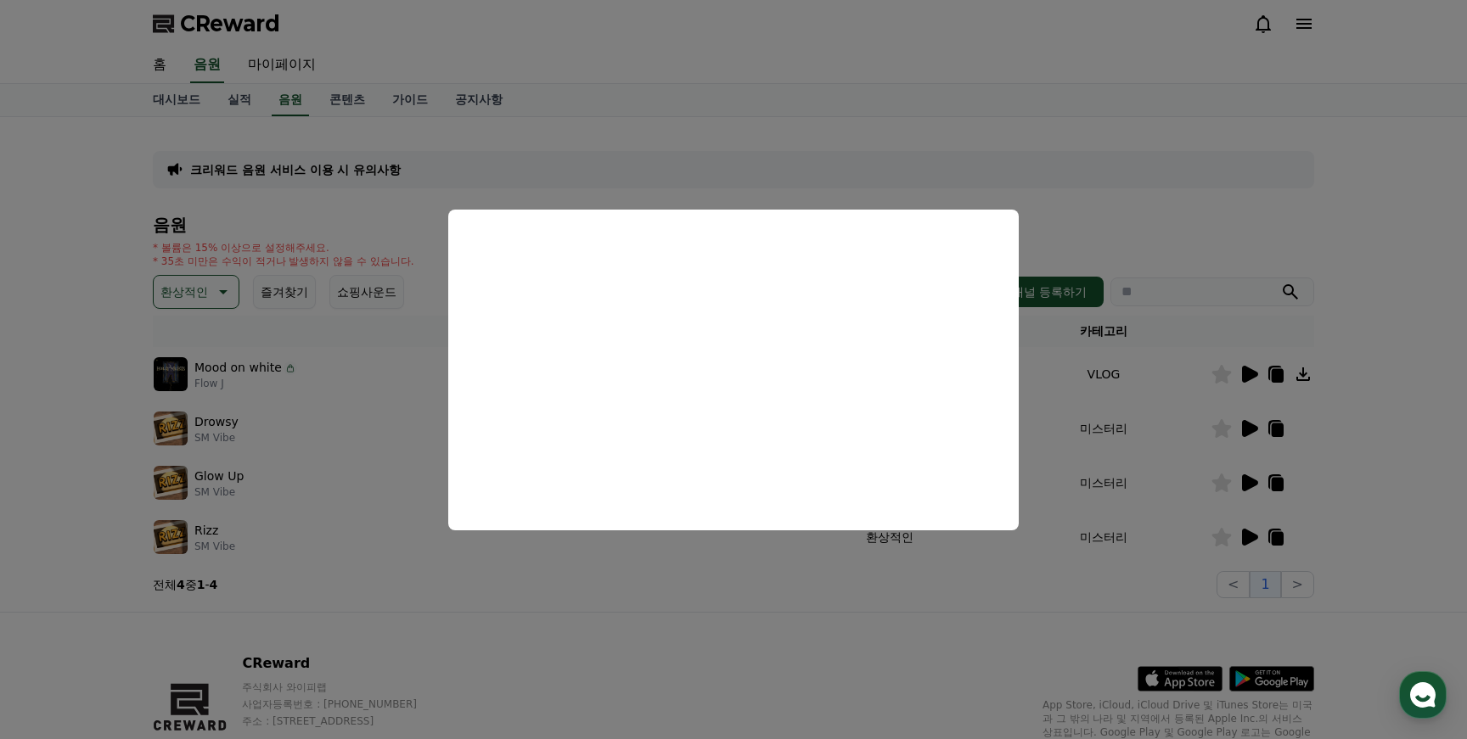
click at [1254, 548] on button "close modal" at bounding box center [733, 369] width 1467 height 739
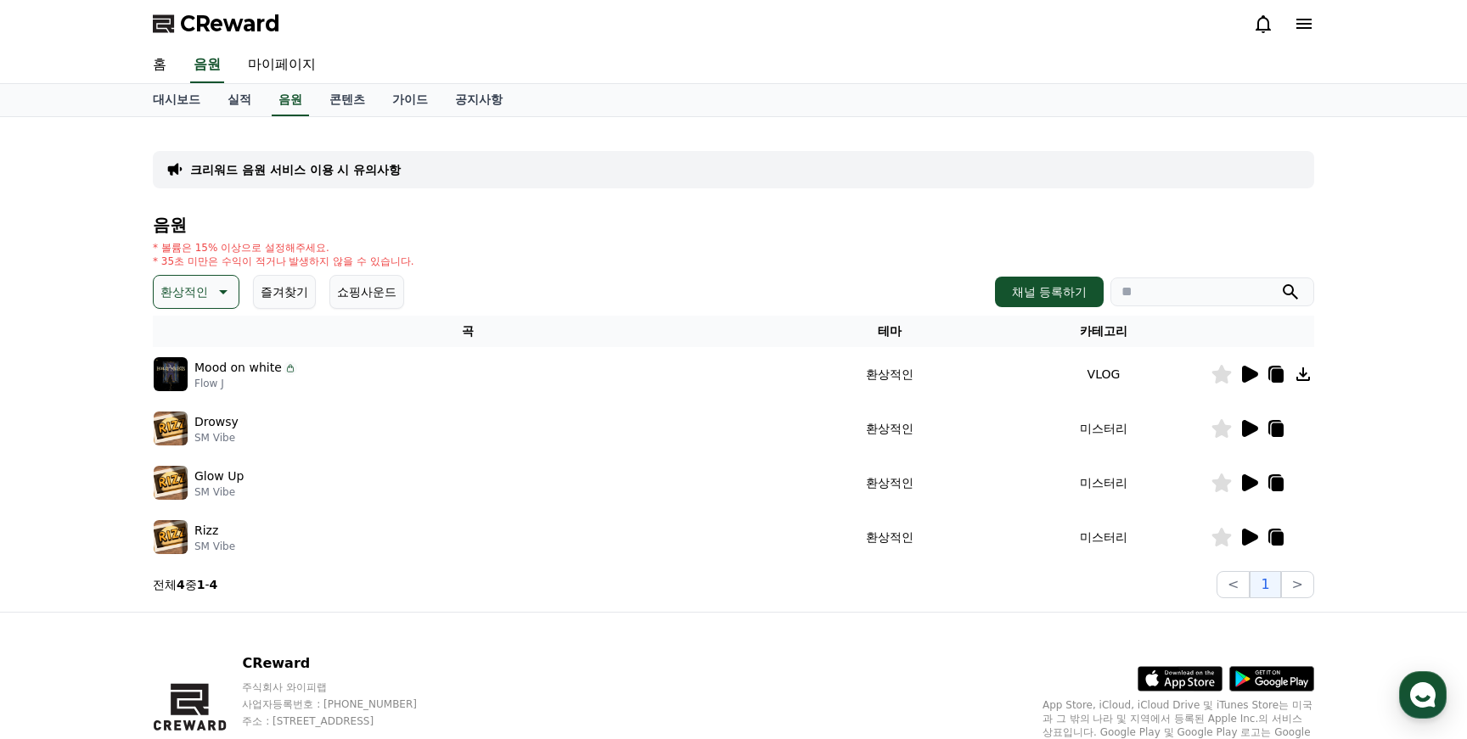
click at [1254, 544] on icon at bounding box center [1249, 537] width 20 height 20
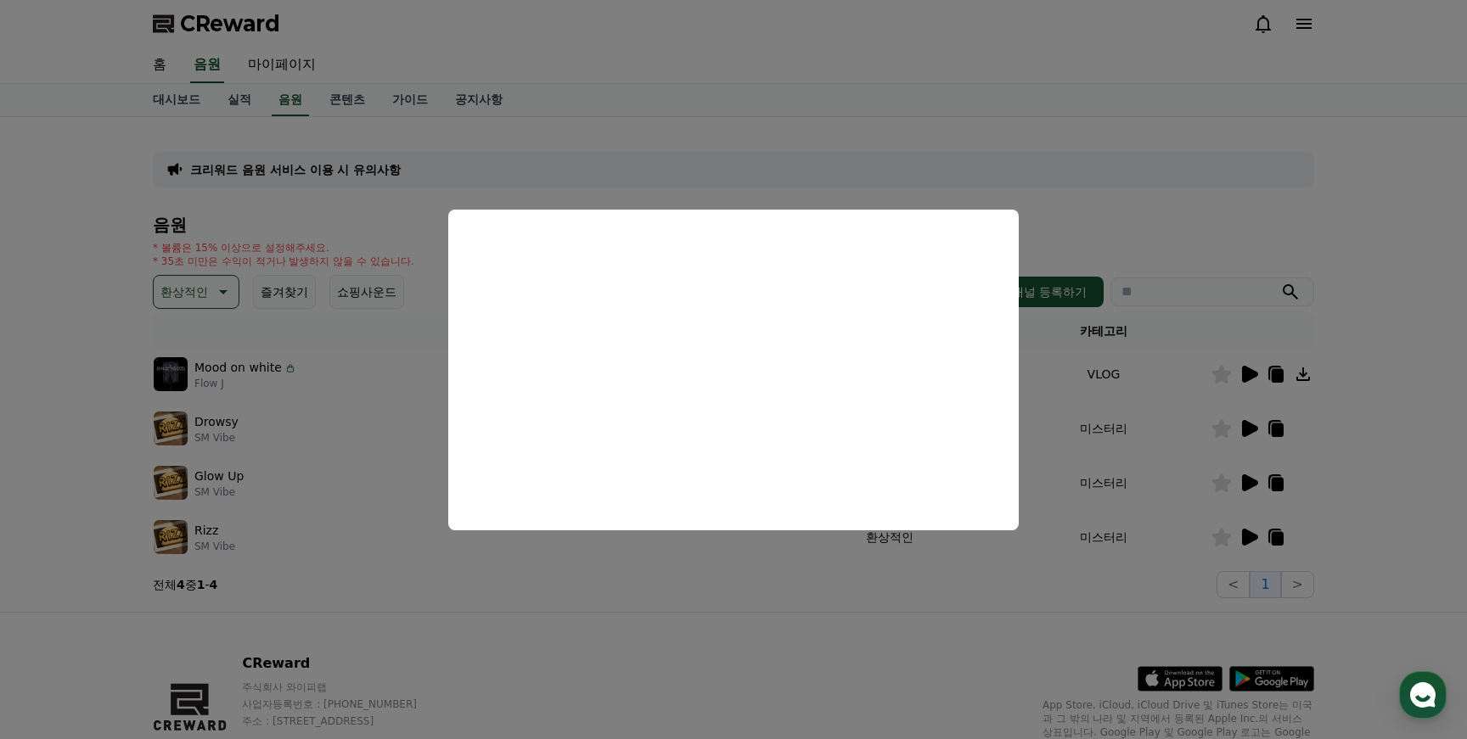
click at [855, 544] on button "close modal" at bounding box center [733, 369] width 1467 height 739
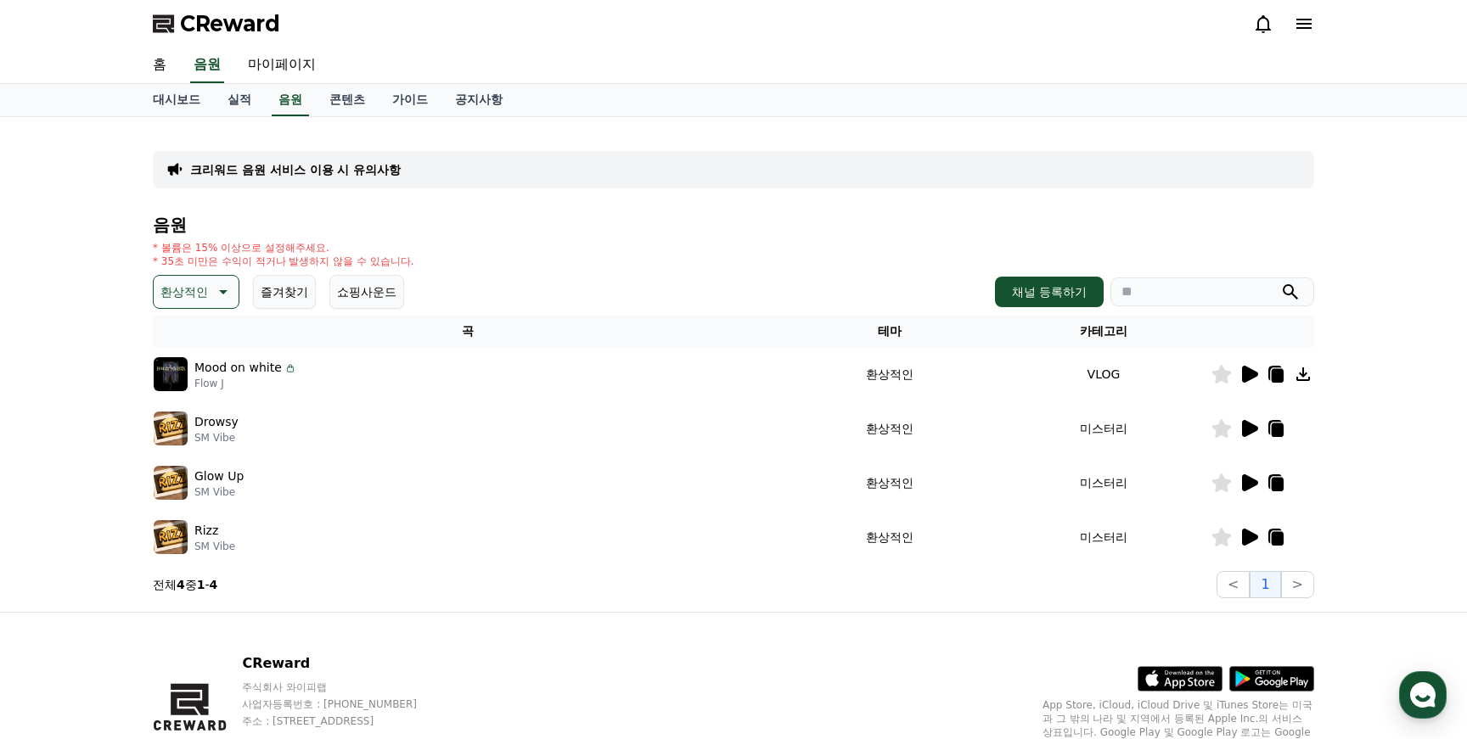
click at [1301, 531] on div at bounding box center [1262, 537] width 102 height 20
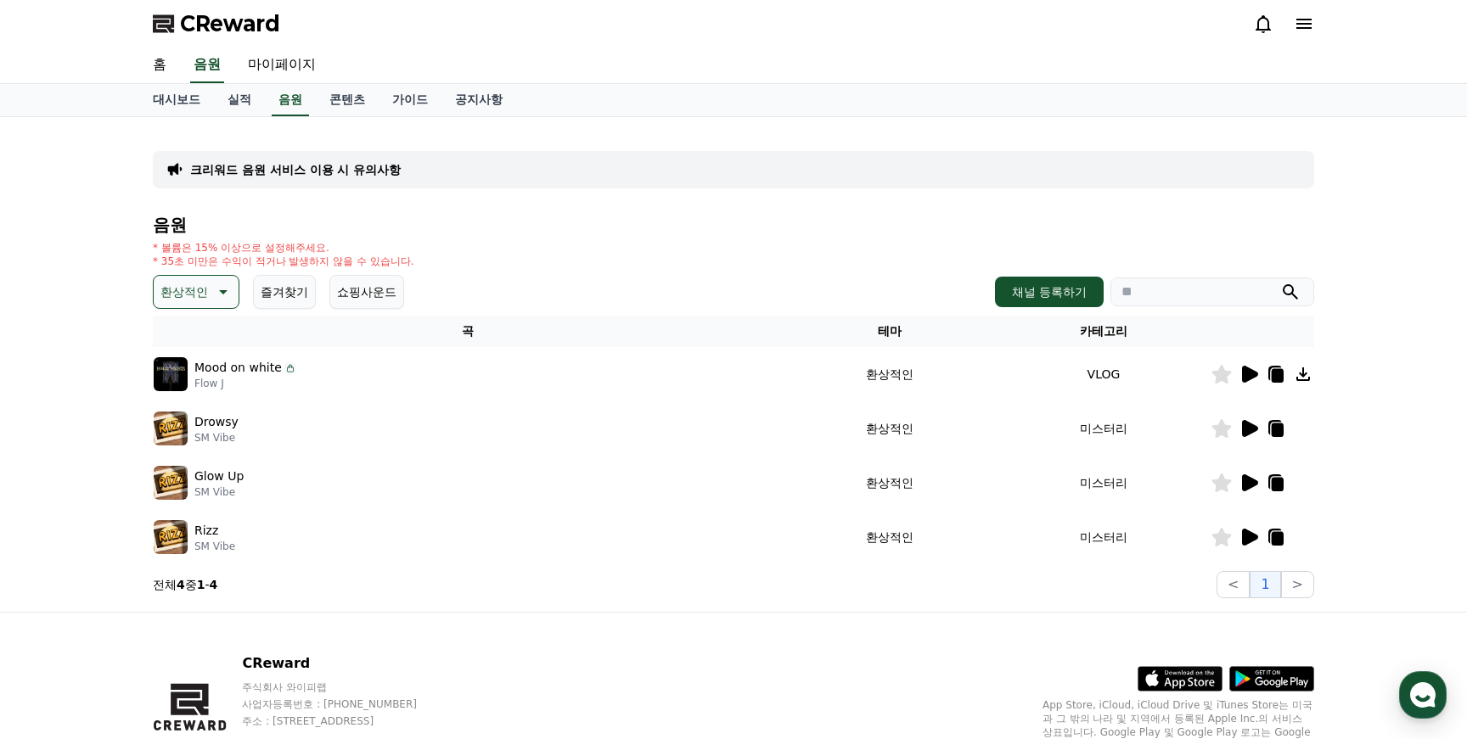
click at [1108, 584] on section "전체 4 중 1 - 4 < 1 >" at bounding box center [733, 584] width 1161 height 27
click at [1272, 539] on icon at bounding box center [1278, 539] width 12 height 14
click at [1247, 368] on icon at bounding box center [1250, 374] width 16 height 17
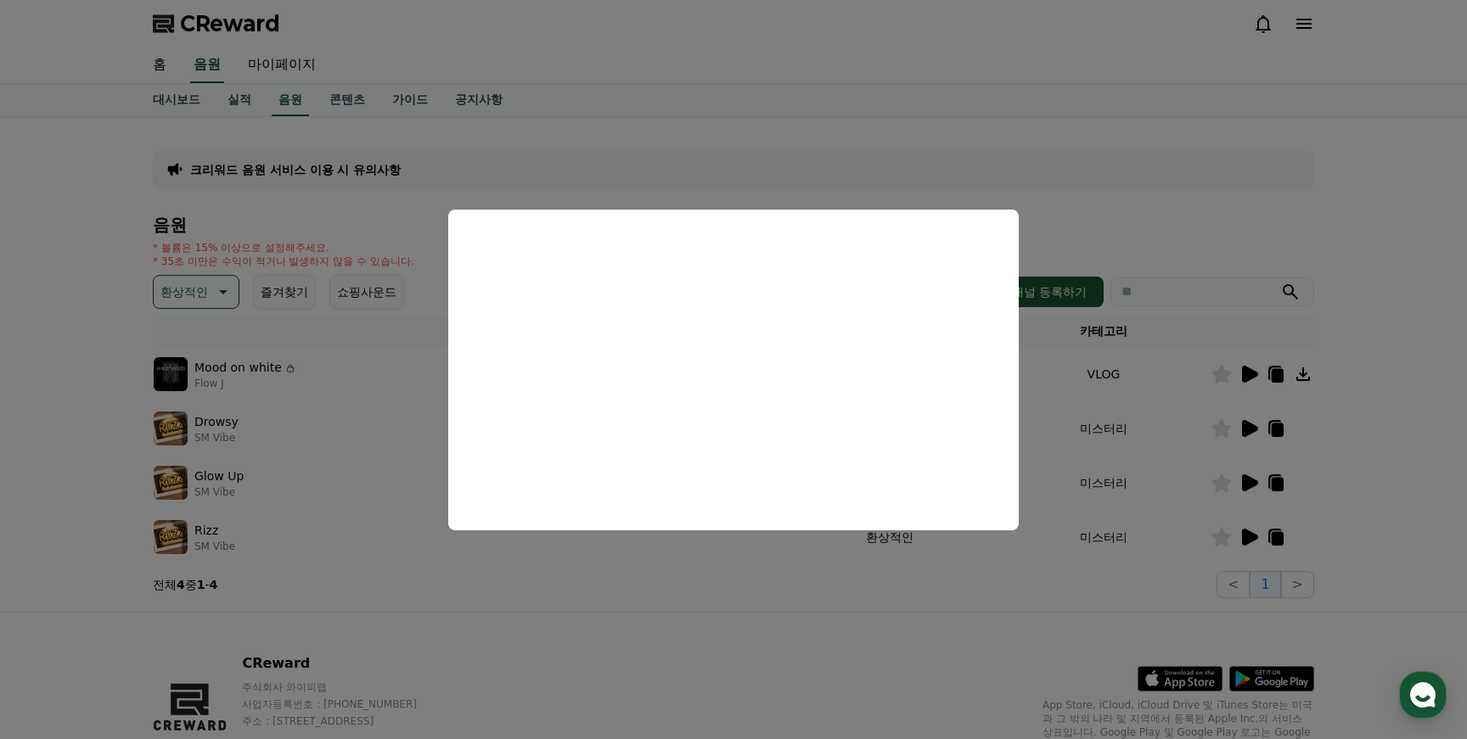
click at [617, 721] on button "close modal" at bounding box center [733, 369] width 1467 height 739
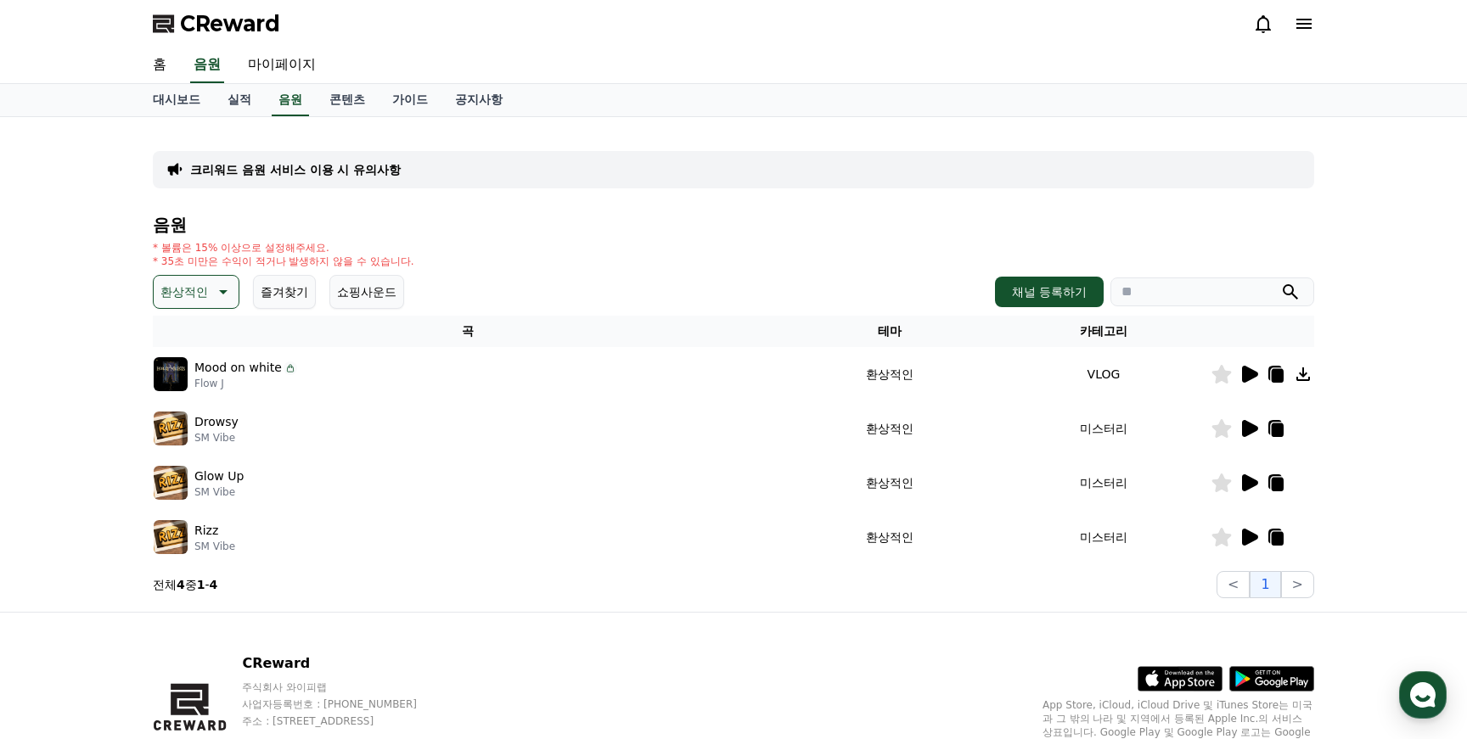
click at [1306, 374] on icon at bounding box center [1303, 374] width 20 height 20
click at [1278, 374] on icon at bounding box center [1278, 376] width 12 height 14
